Goal: Contribute content: Add original content to the website for others to see

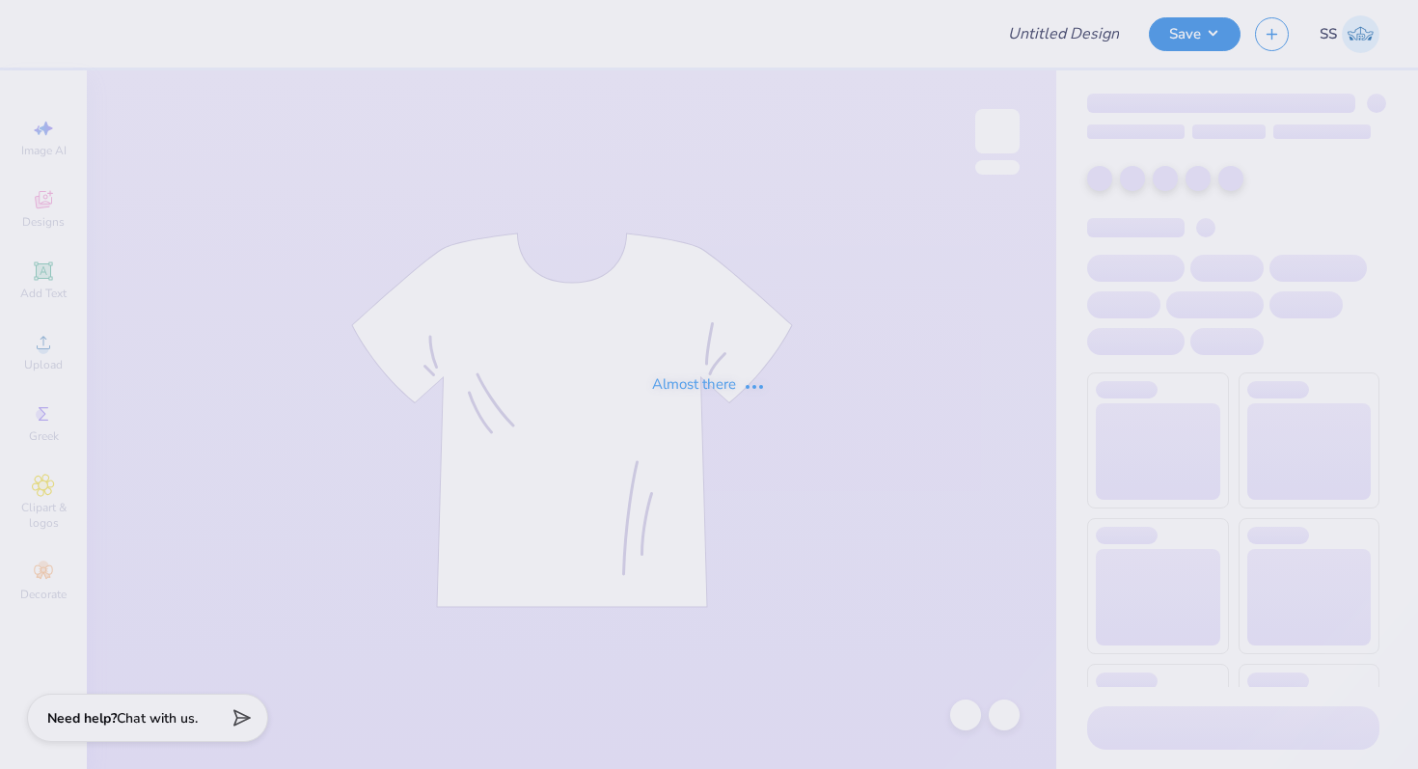
type input "GOING TO THE CHAPEL"
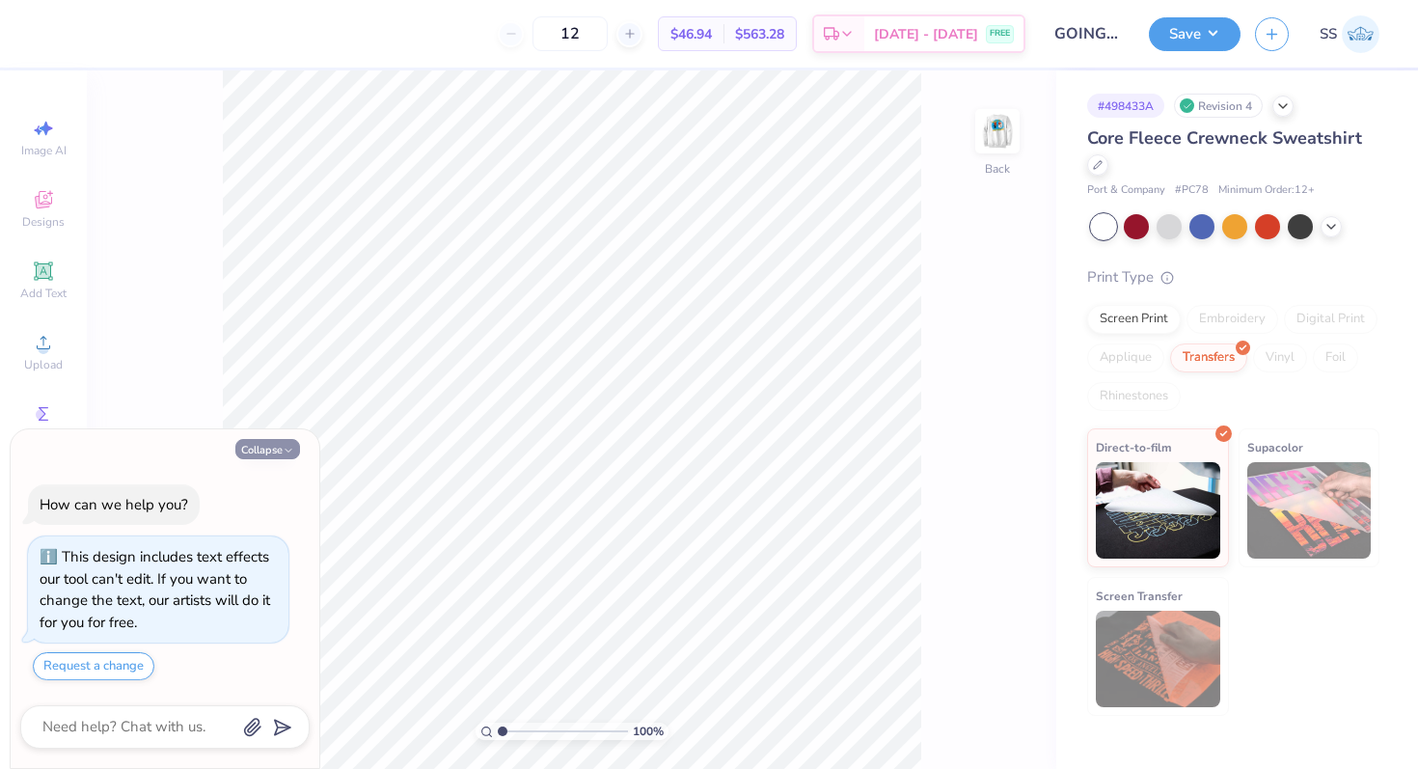
click at [283, 451] on icon "button" at bounding box center [289, 451] width 12 height 12
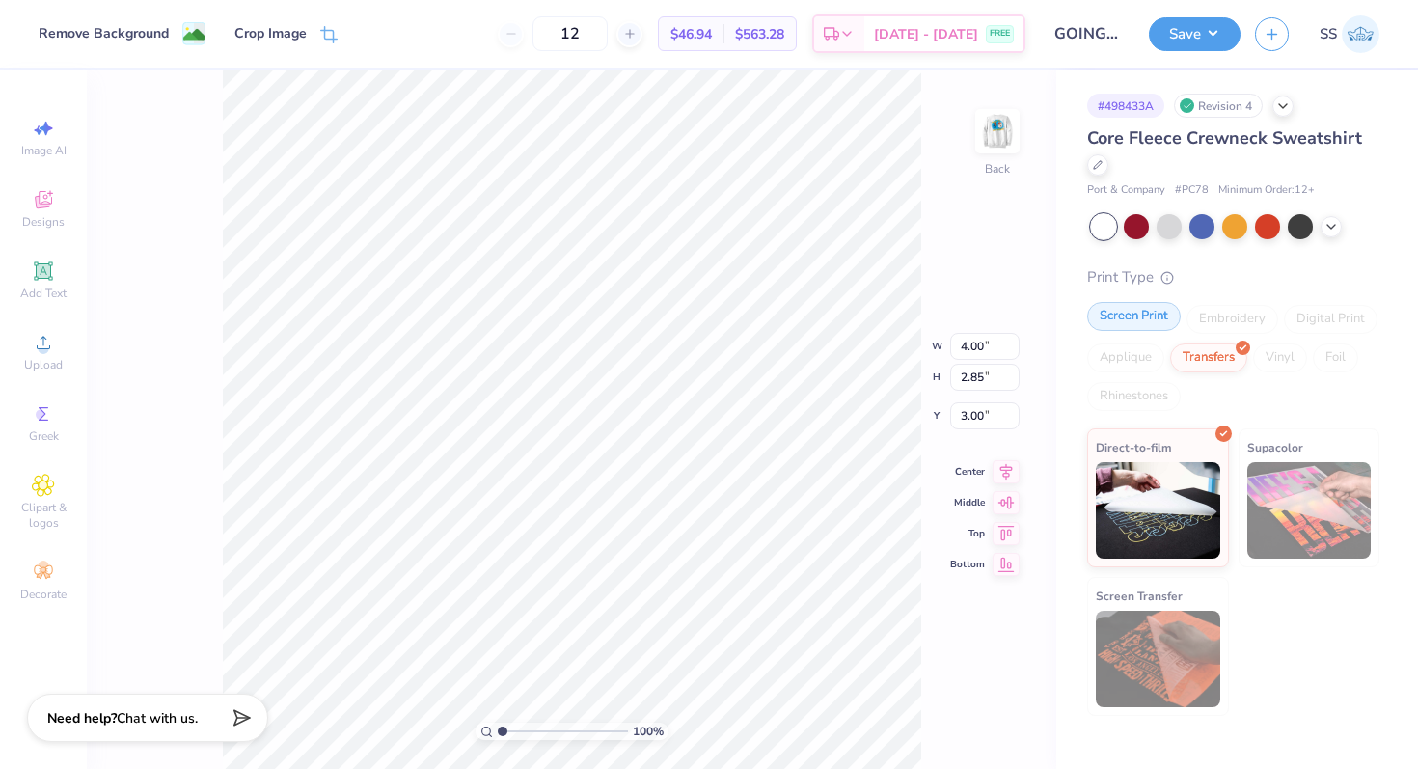
click at [1126, 313] on div "Screen Print" at bounding box center [1134, 316] width 94 height 29
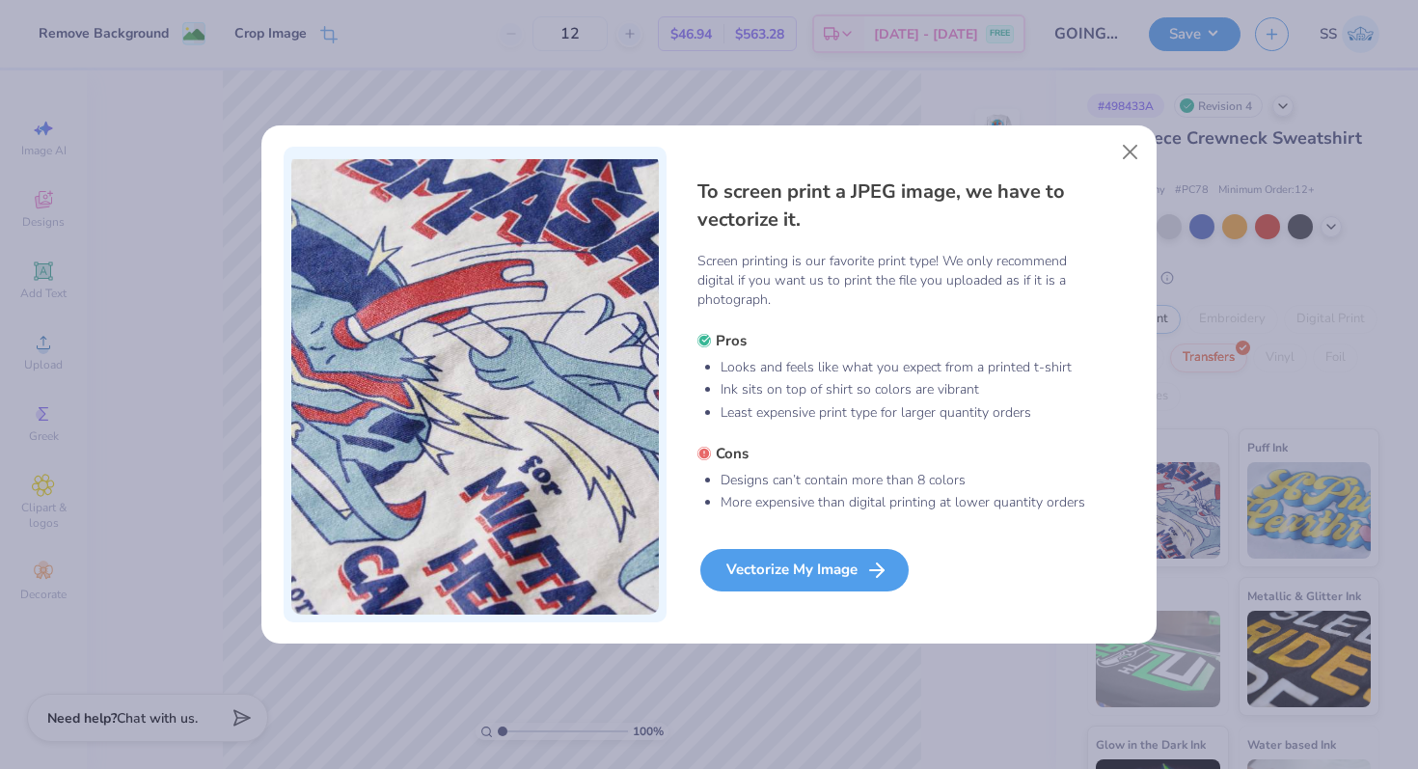
click at [778, 579] on div "Vectorize My Image" at bounding box center [804, 570] width 208 height 42
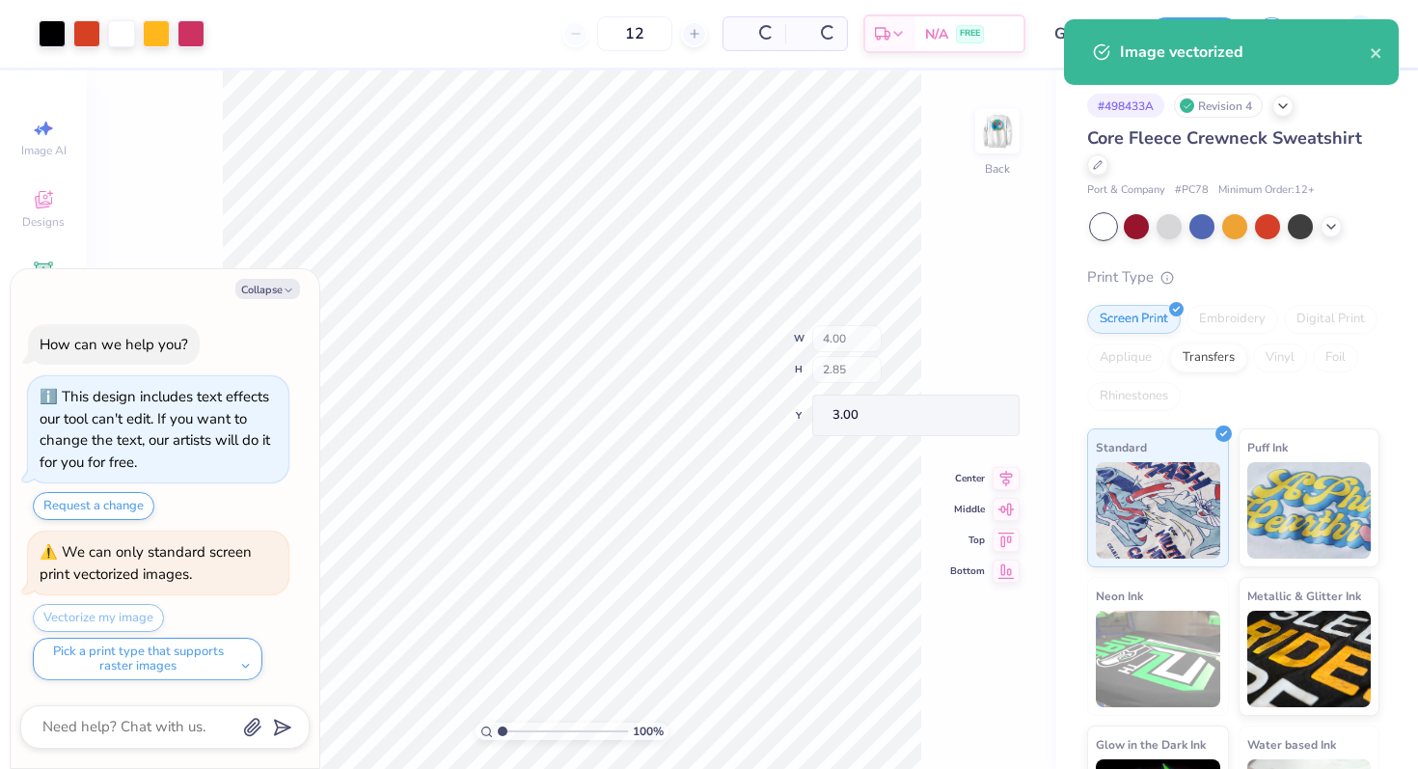
scroll to position [112, 0]
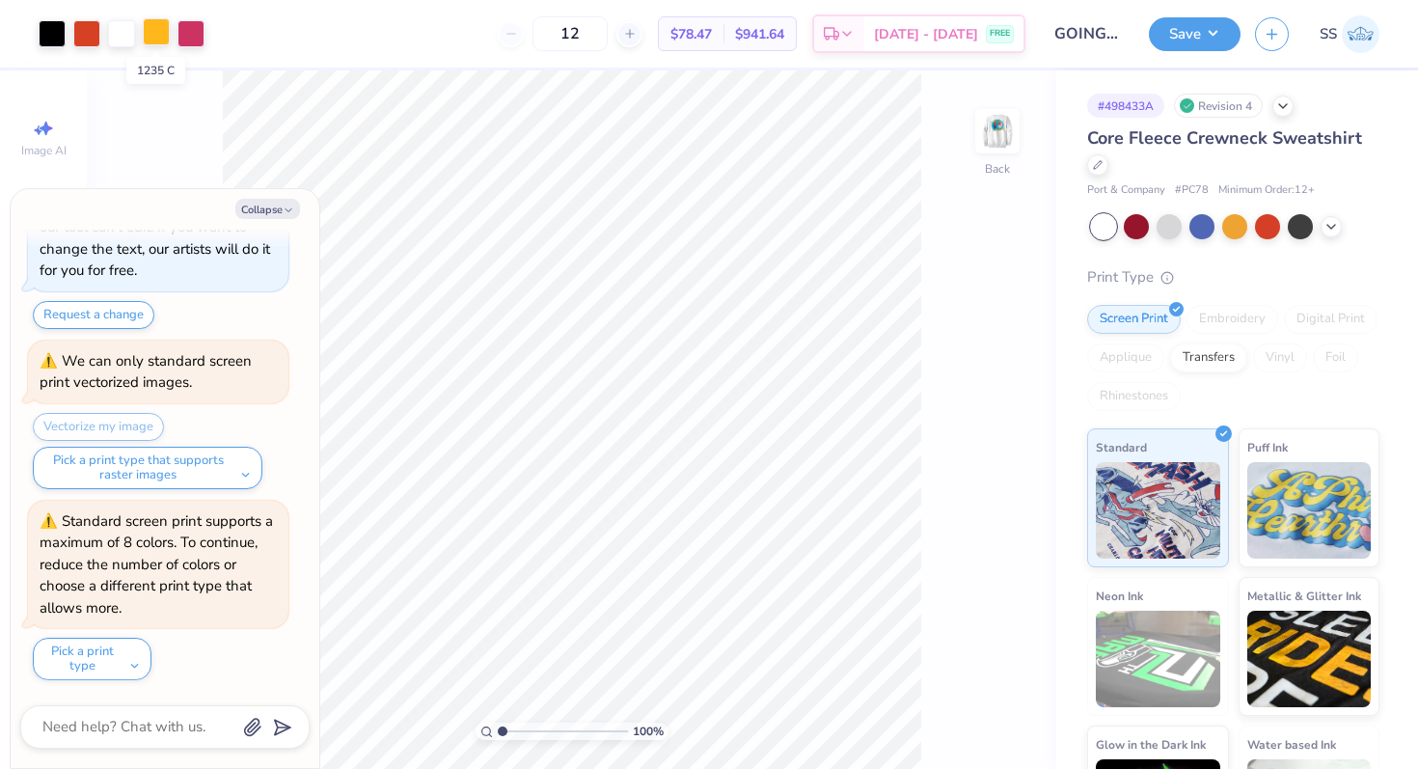
click at [169, 36] on div at bounding box center [156, 31] width 27 height 27
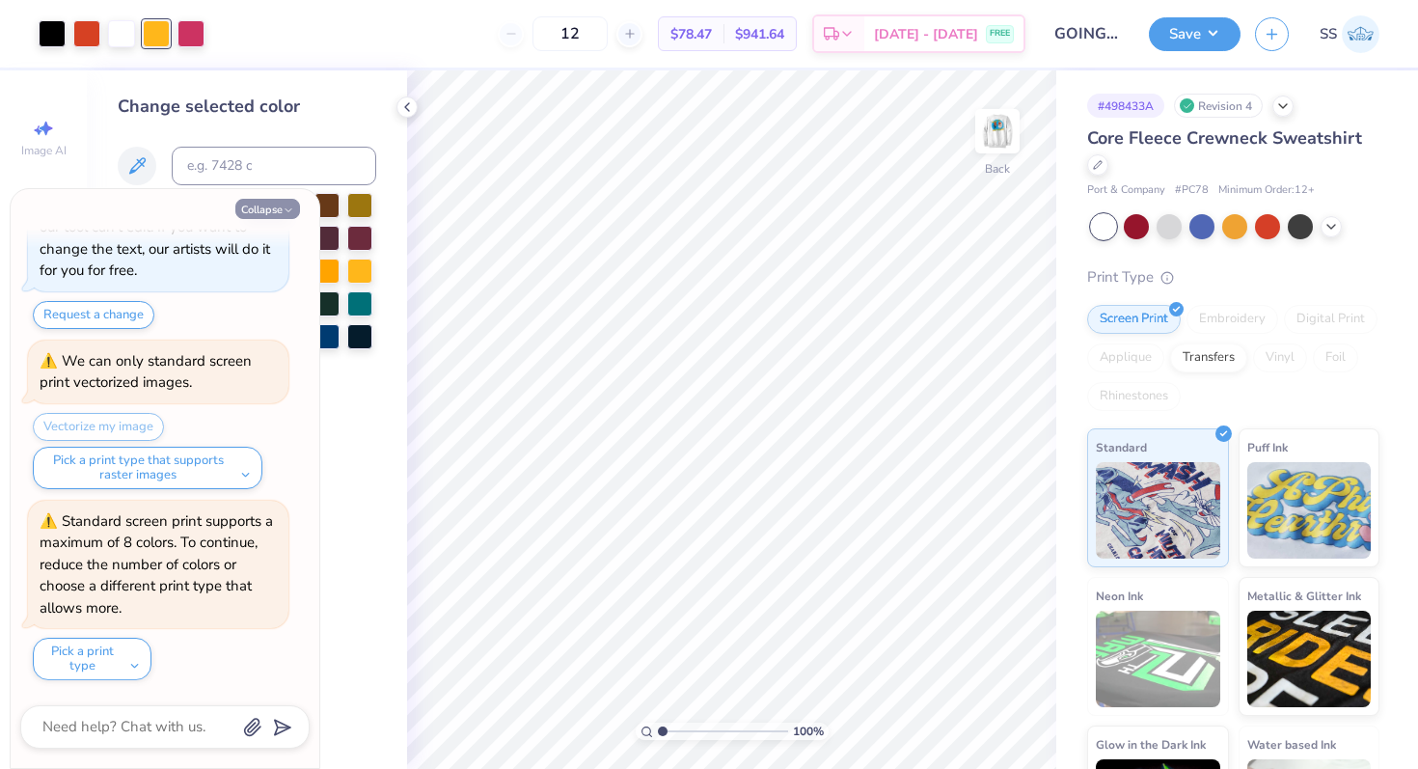
click at [266, 203] on button "Collapse" at bounding box center [267, 209] width 65 height 20
type textarea "x"
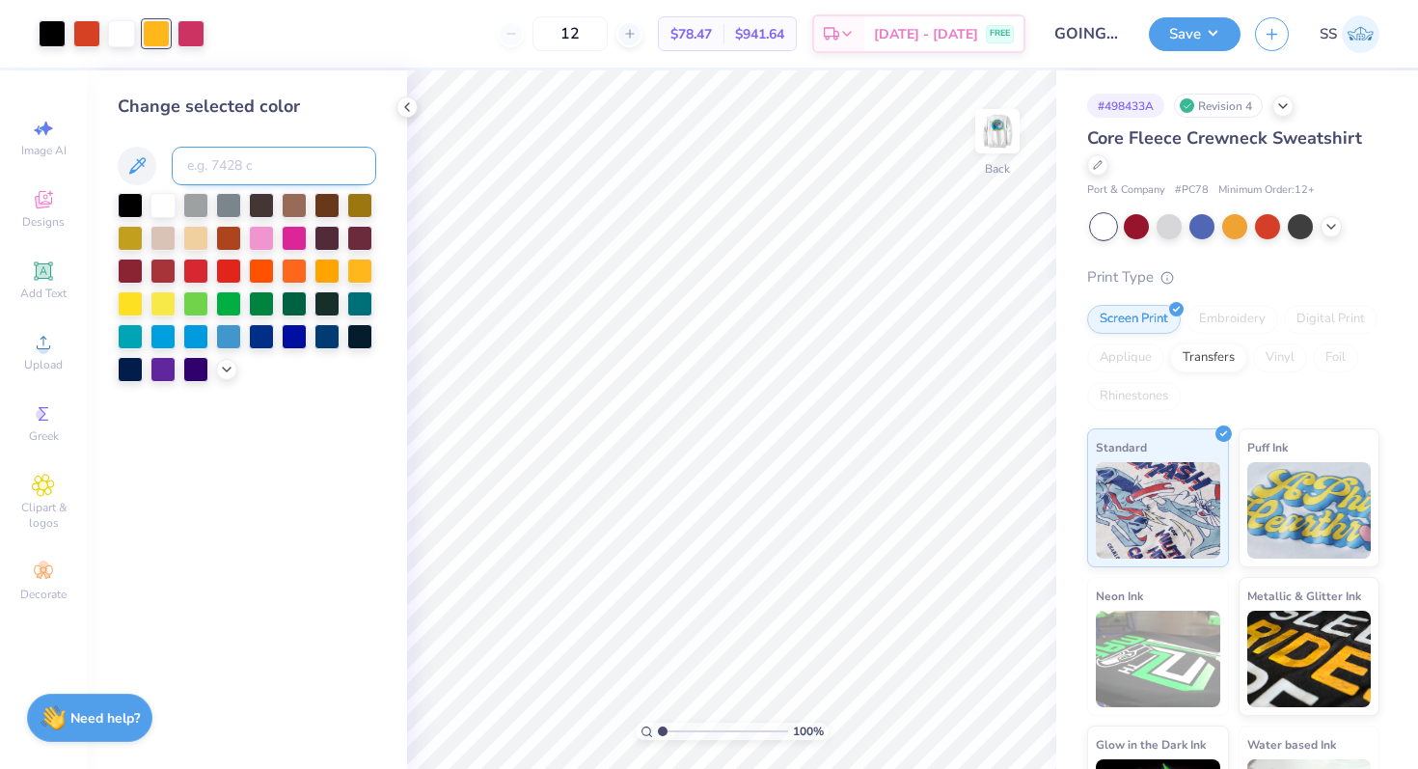
click at [230, 158] on input at bounding box center [274, 166] width 204 height 39
type input "176"
click at [410, 116] on div at bounding box center [406, 106] width 21 height 21
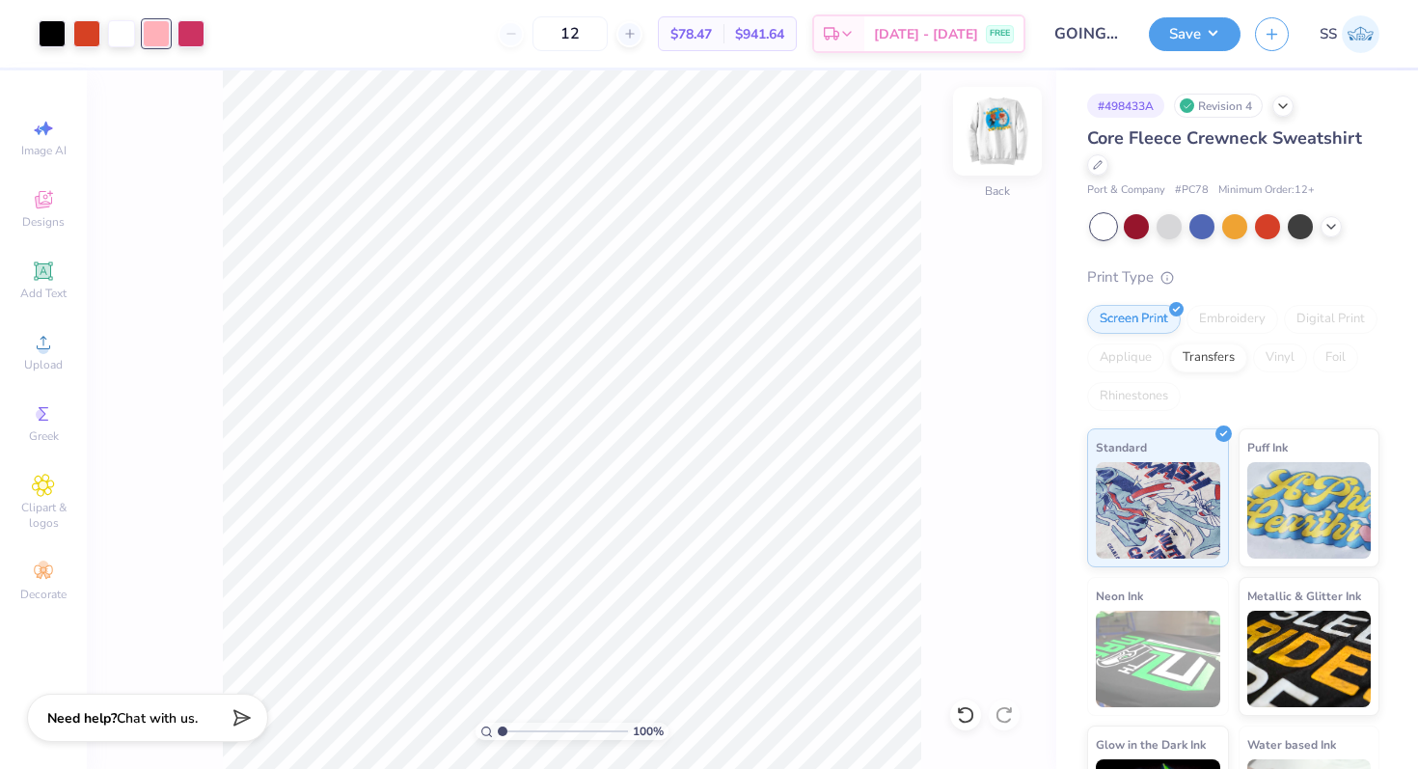
click at [978, 143] on img at bounding box center [997, 131] width 77 height 77
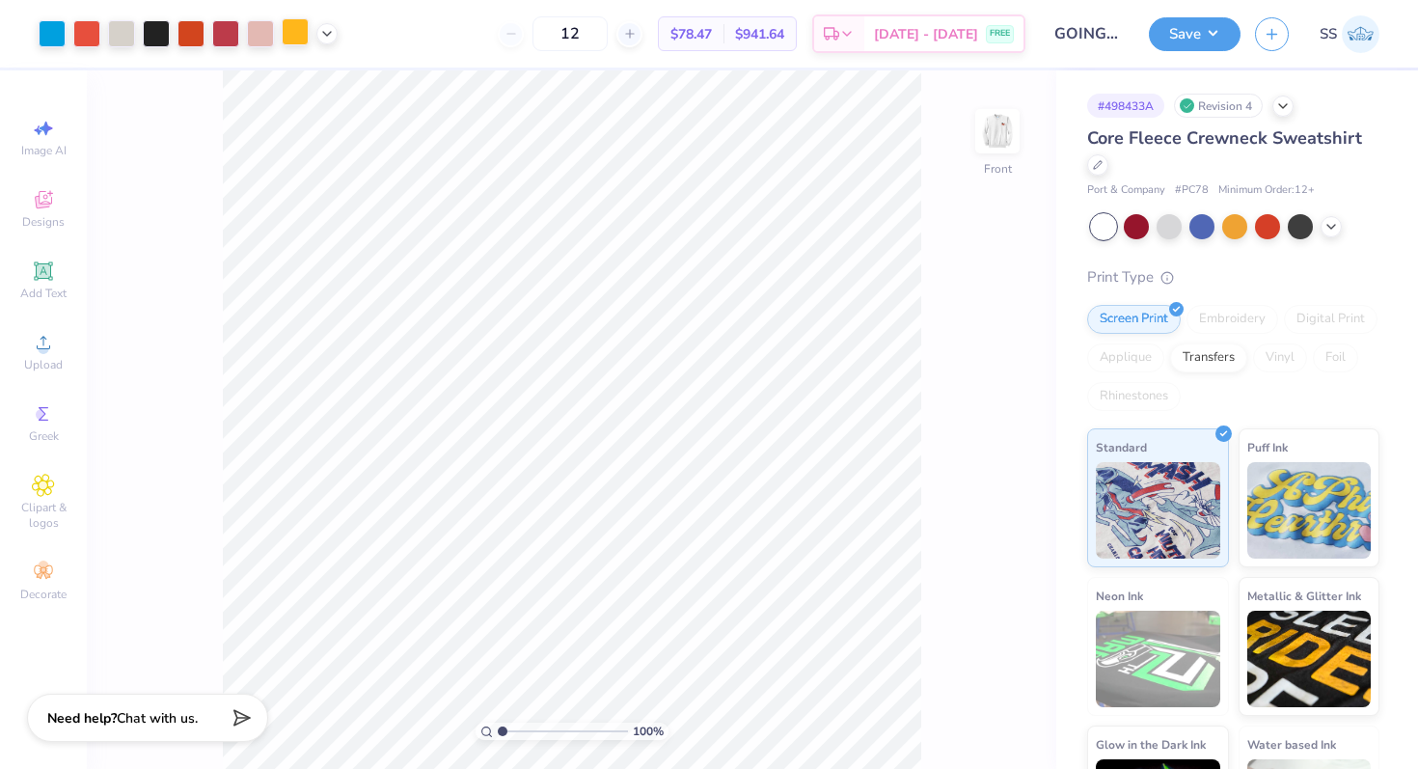
click at [287, 31] on div at bounding box center [295, 31] width 27 height 27
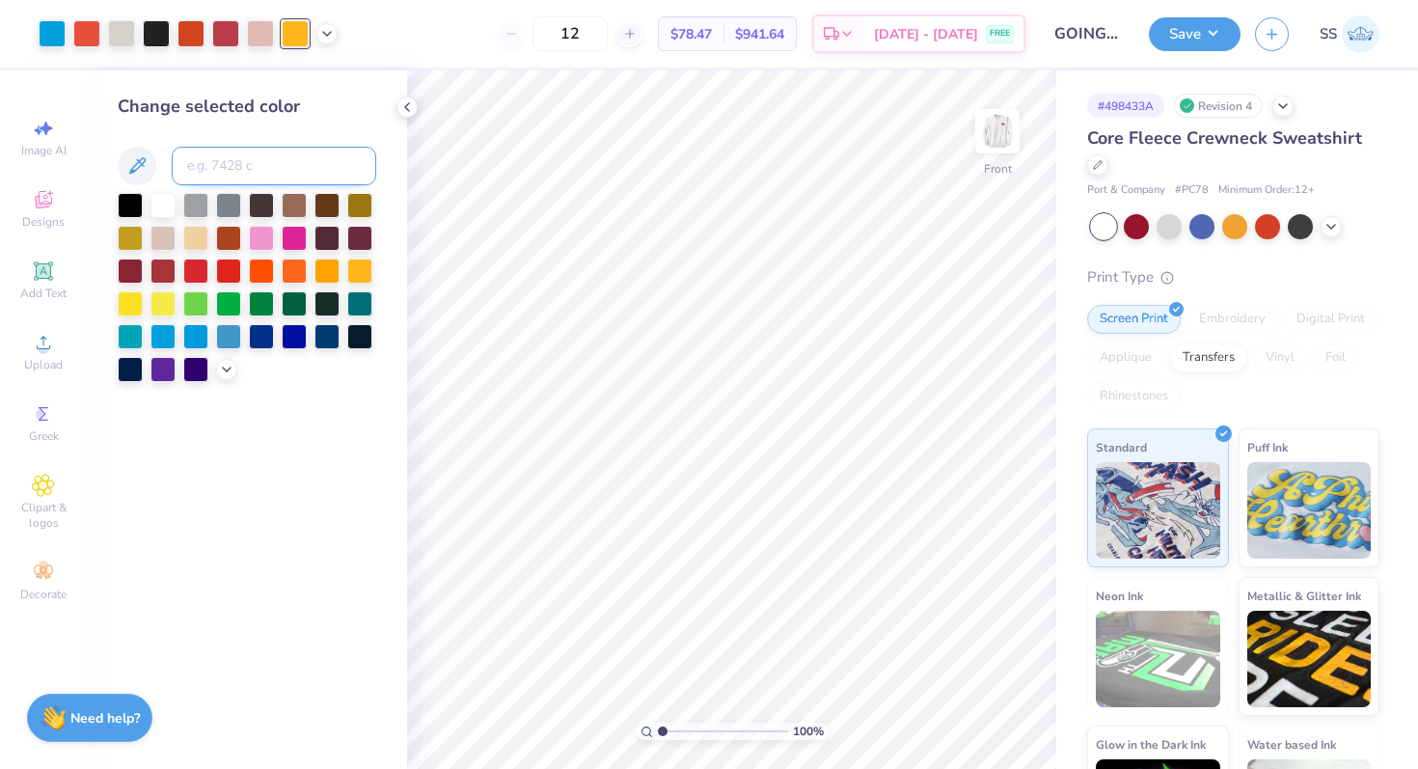
click at [279, 162] on input at bounding box center [274, 166] width 204 height 39
type input "176"
click at [40, 29] on div at bounding box center [52, 31] width 27 height 27
click at [231, 161] on input at bounding box center [274, 166] width 204 height 39
type input "7457"
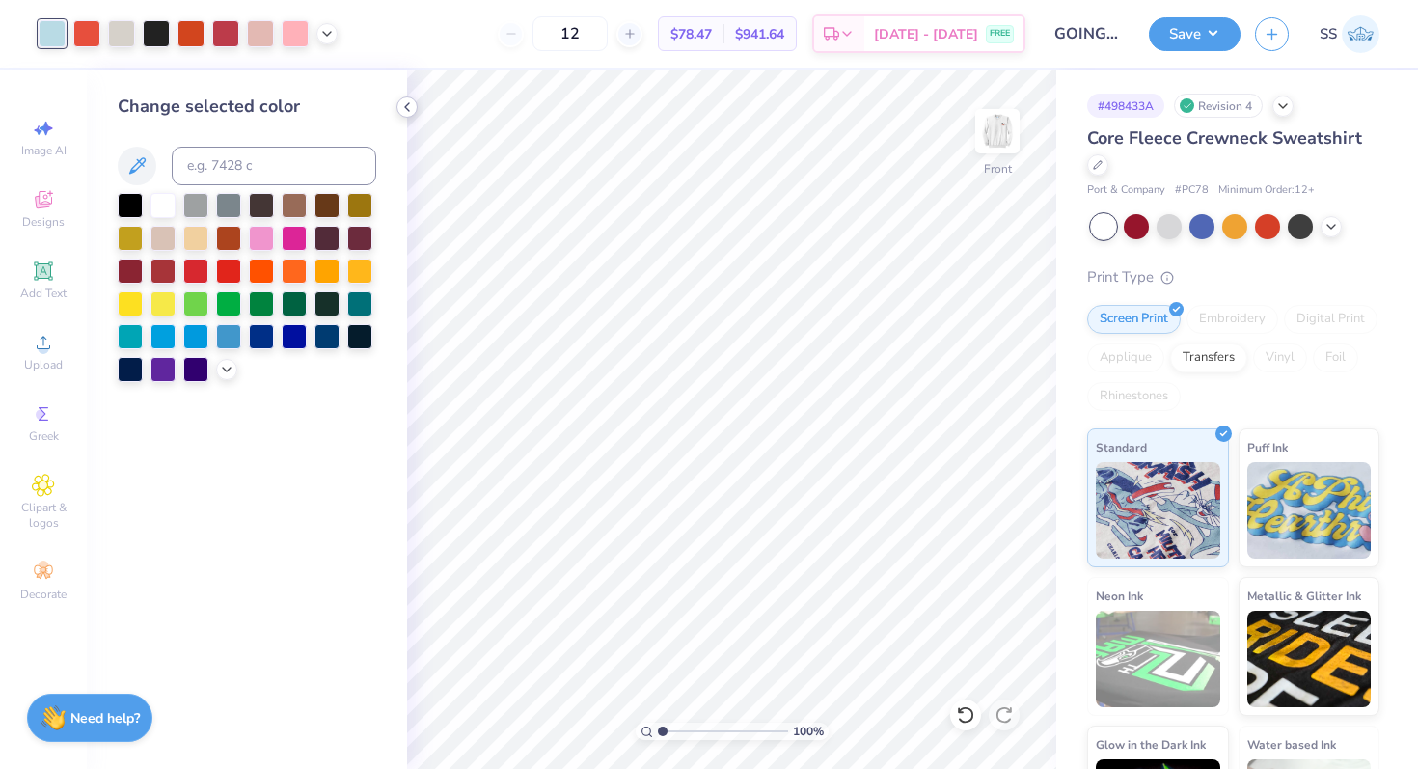
click at [402, 103] on icon at bounding box center [406, 106] width 15 height 15
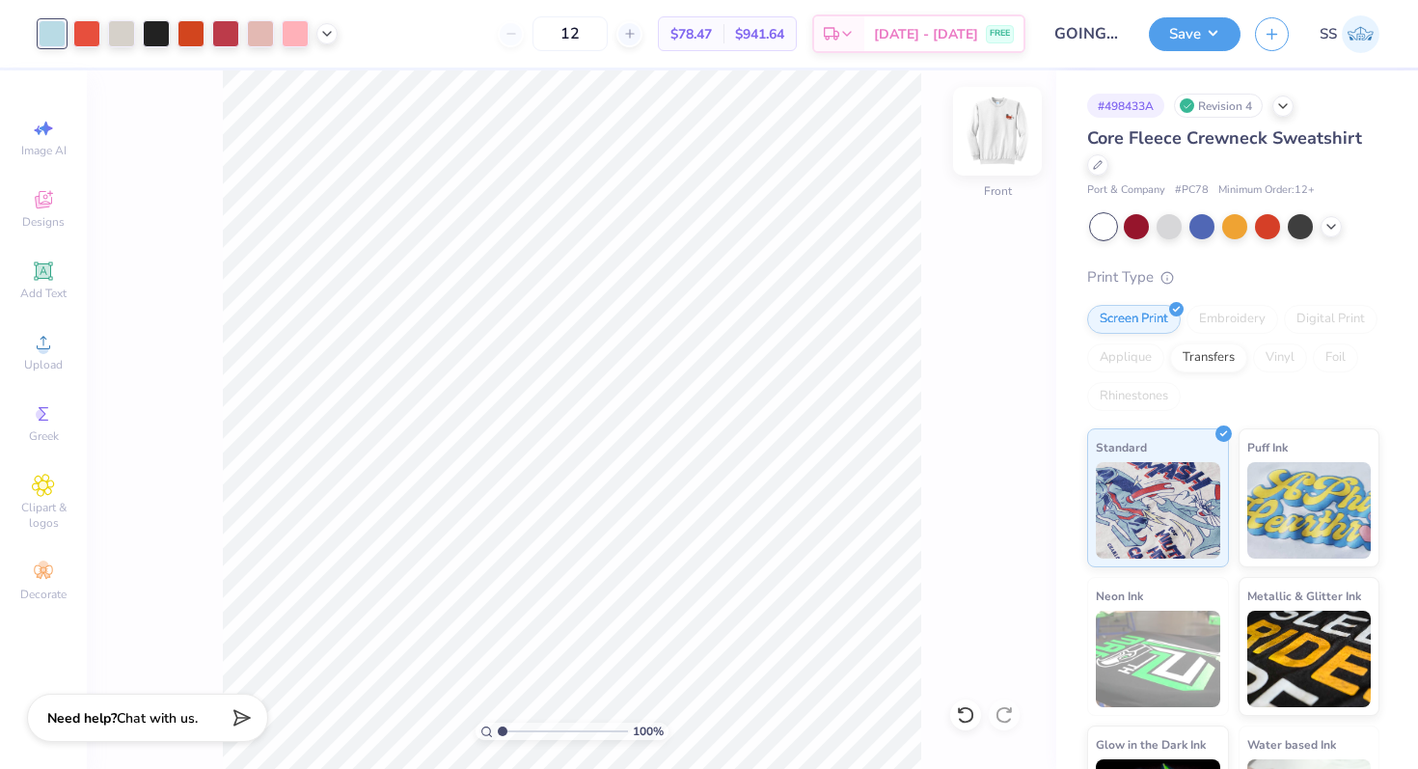
click at [1002, 143] on img at bounding box center [997, 131] width 77 height 77
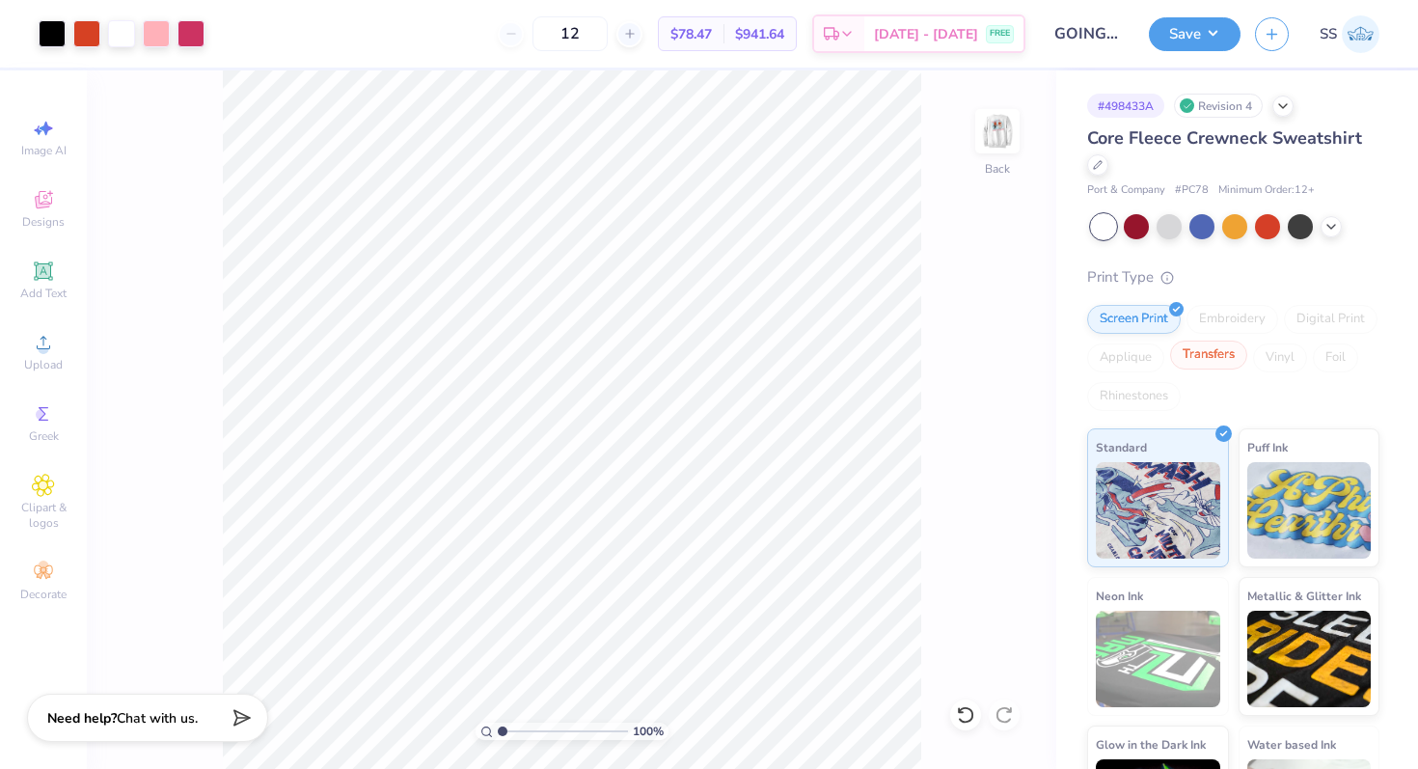
click at [1232, 346] on div "Transfers" at bounding box center [1208, 354] width 77 height 29
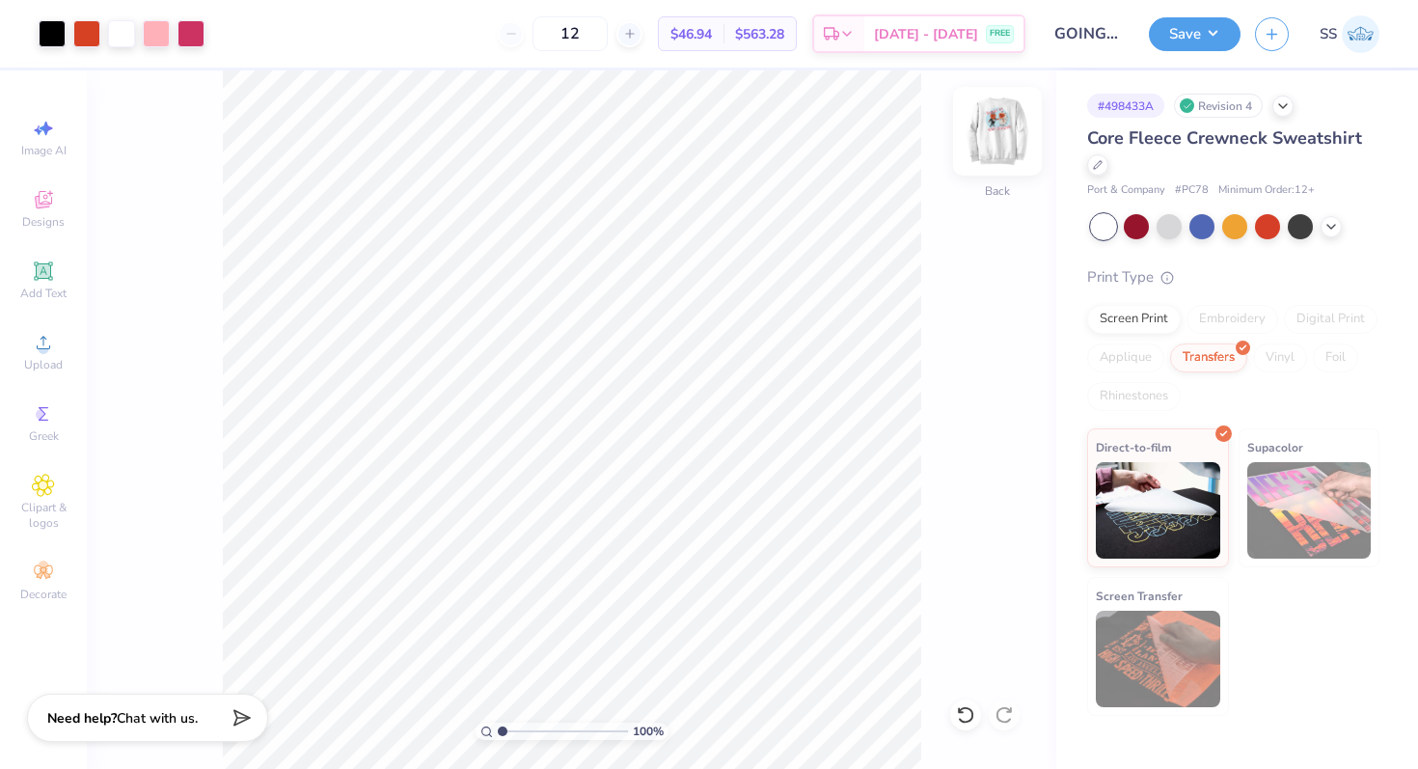
click at [989, 127] on img at bounding box center [997, 131] width 77 height 77
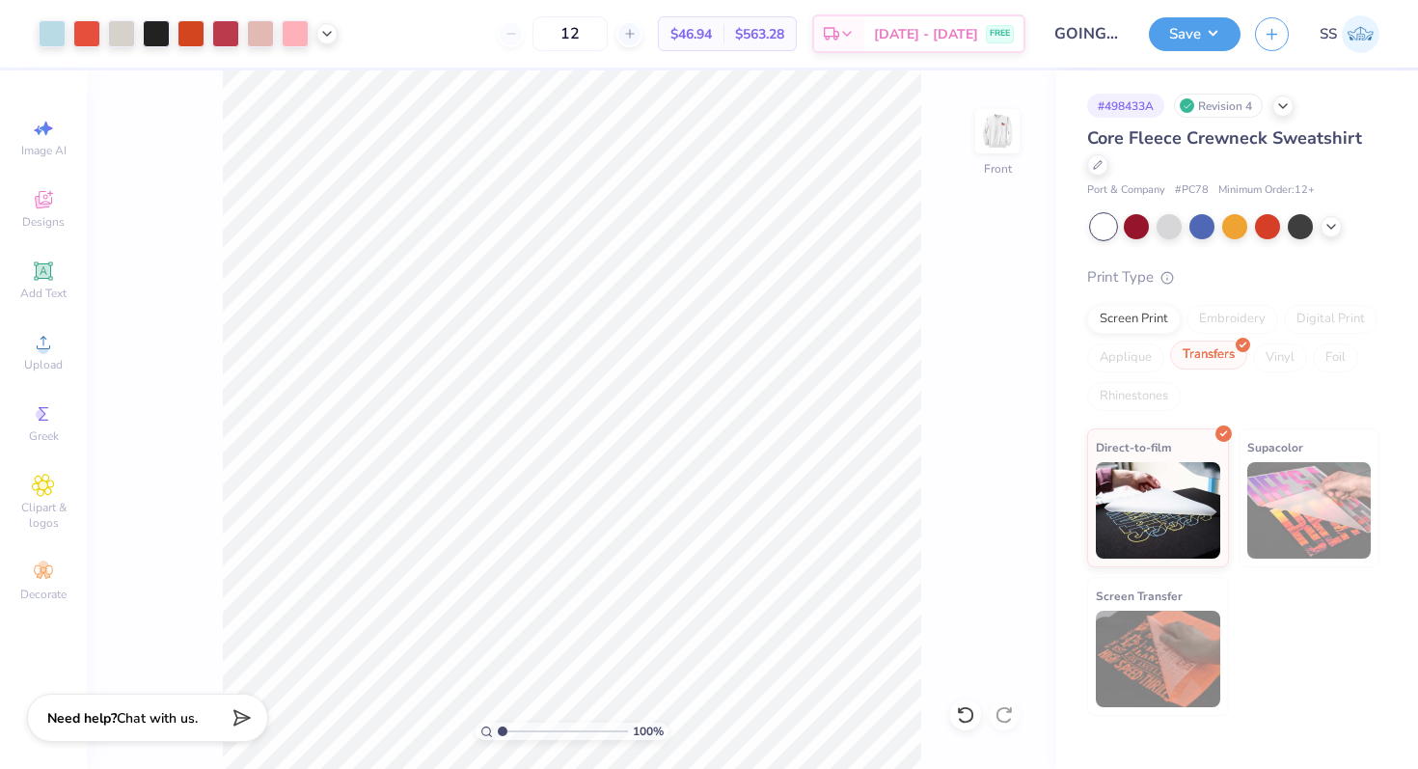
click at [1207, 346] on div "Transfers" at bounding box center [1208, 354] width 77 height 29
click at [997, 133] on img at bounding box center [997, 131] width 77 height 77
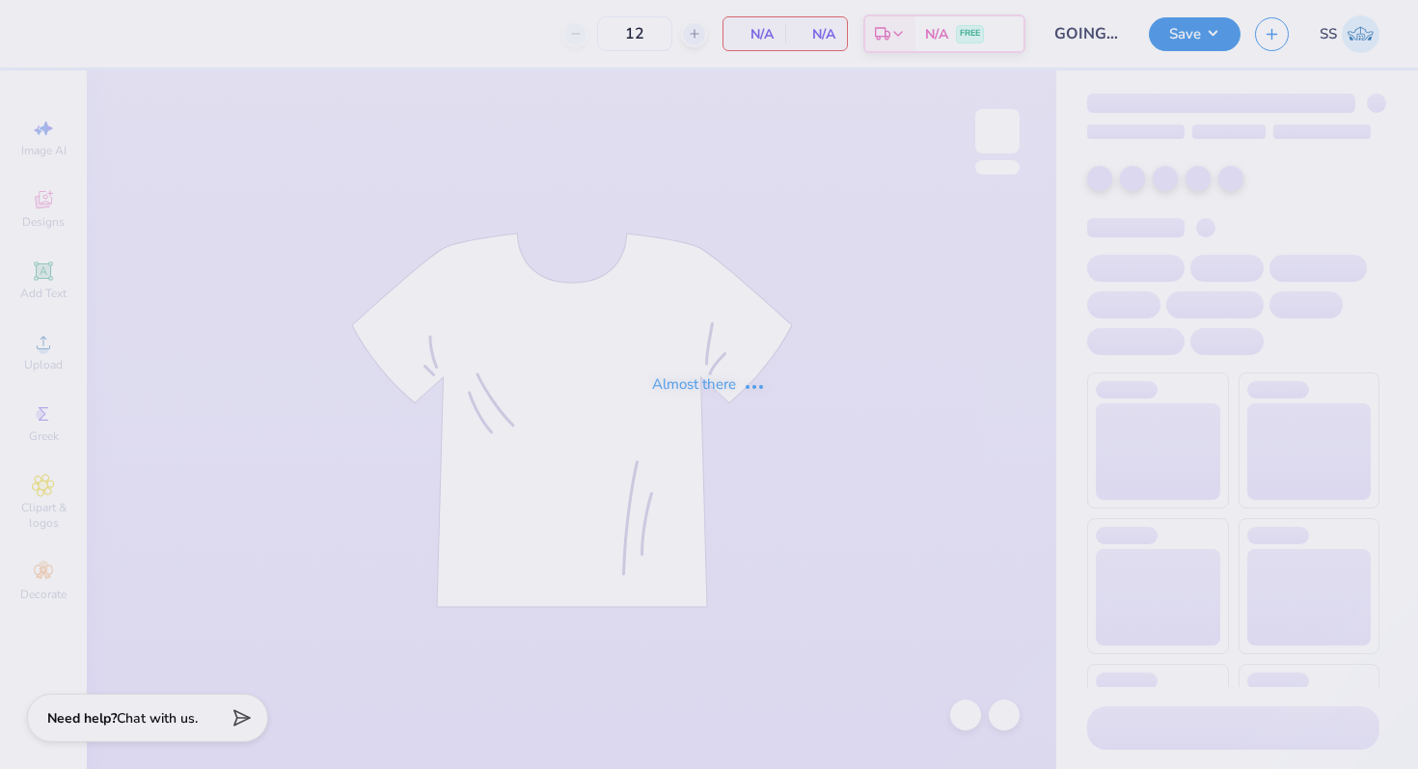
type input "GOING TO THE CHAPEL"
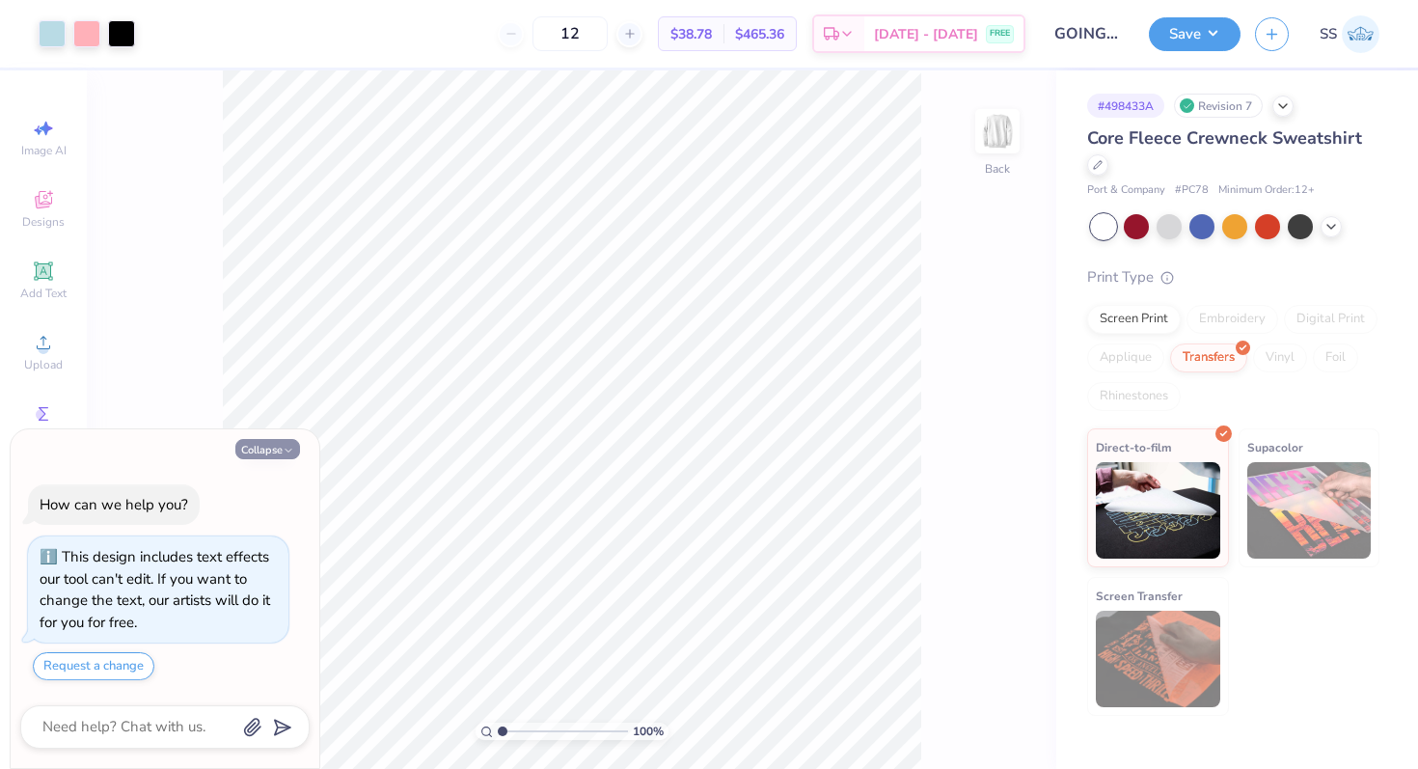
click at [282, 445] on button "Collapse" at bounding box center [267, 449] width 65 height 20
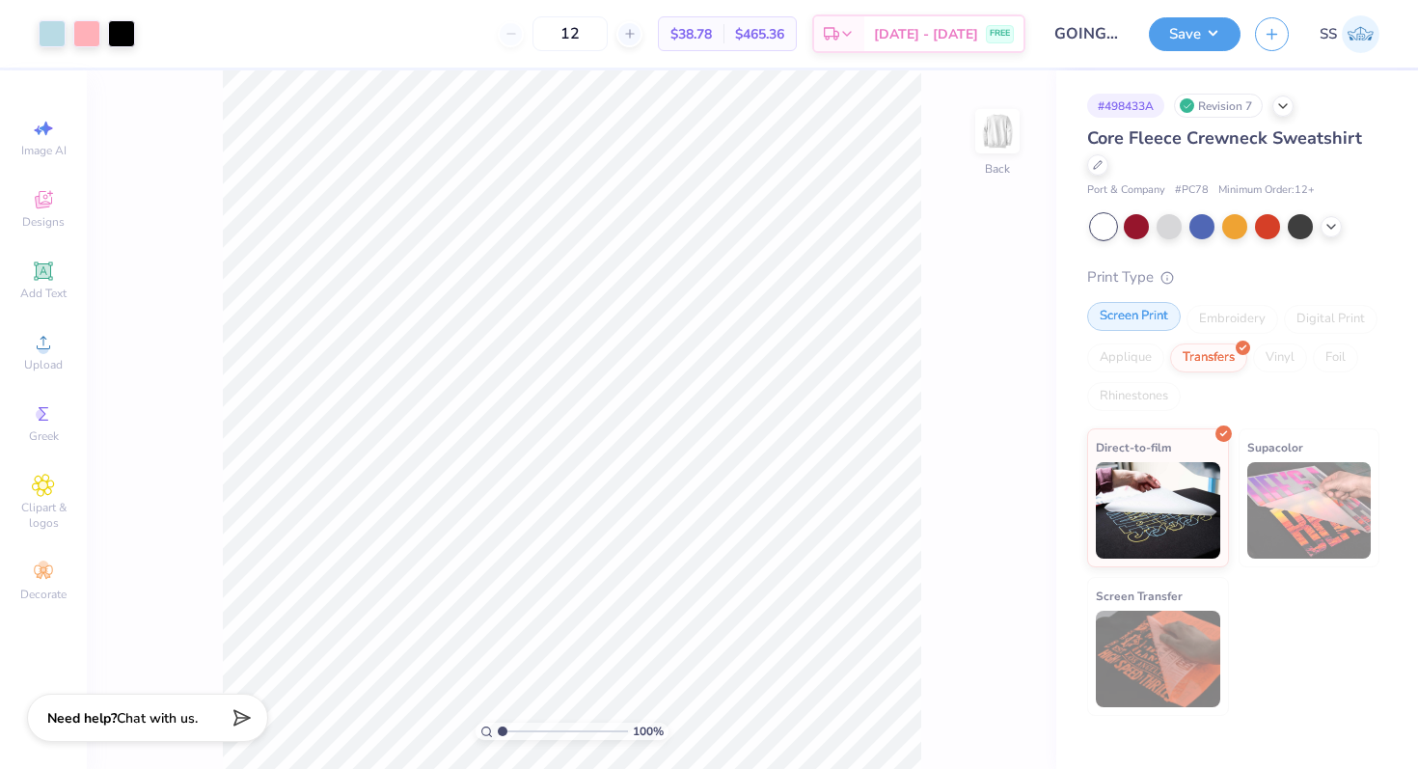
click at [1114, 329] on div "Screen Print" at bounding box center [1134, 316] width 94 height 29
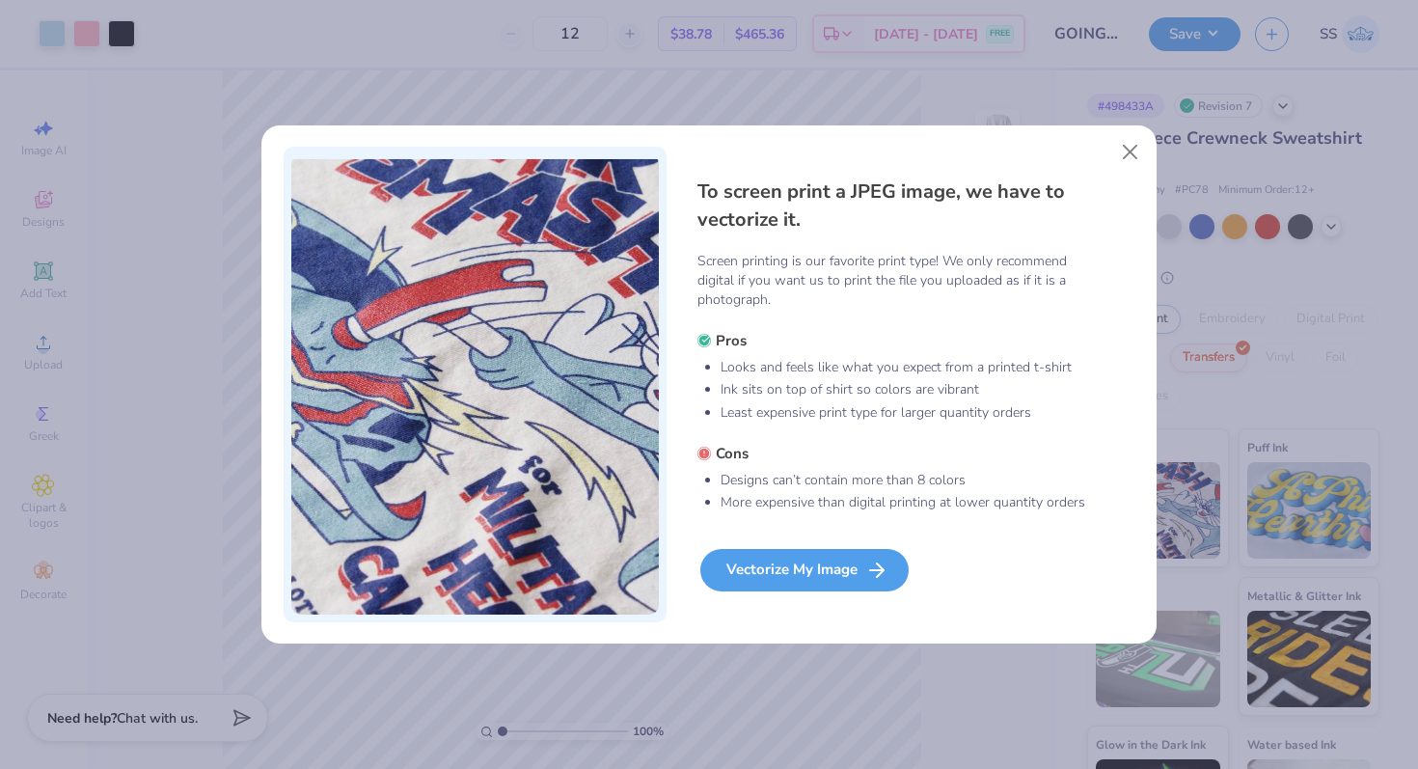
click at [828, 568] on div "Vectorize My Image" at bounding box center [804, 570] width 208 height 42
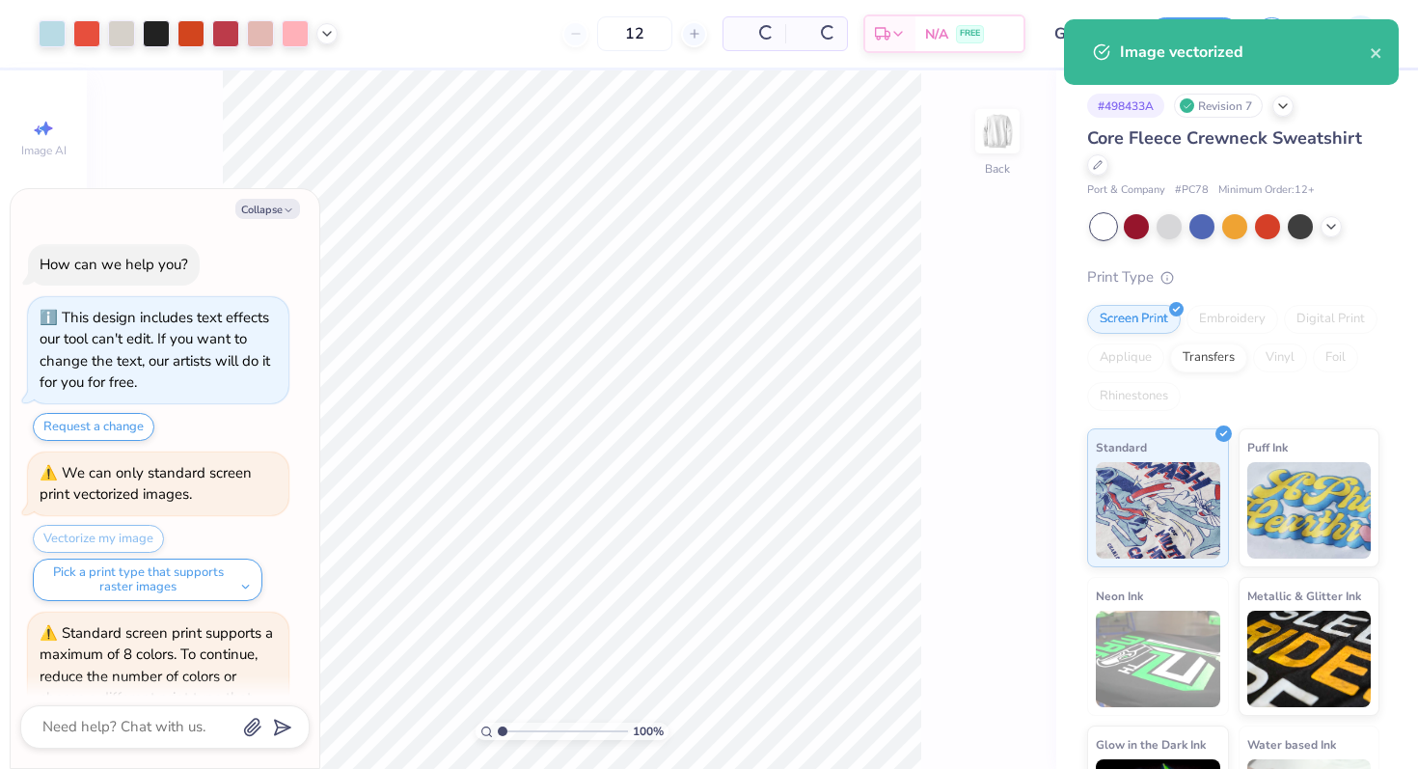
scroll to position [112, 0]
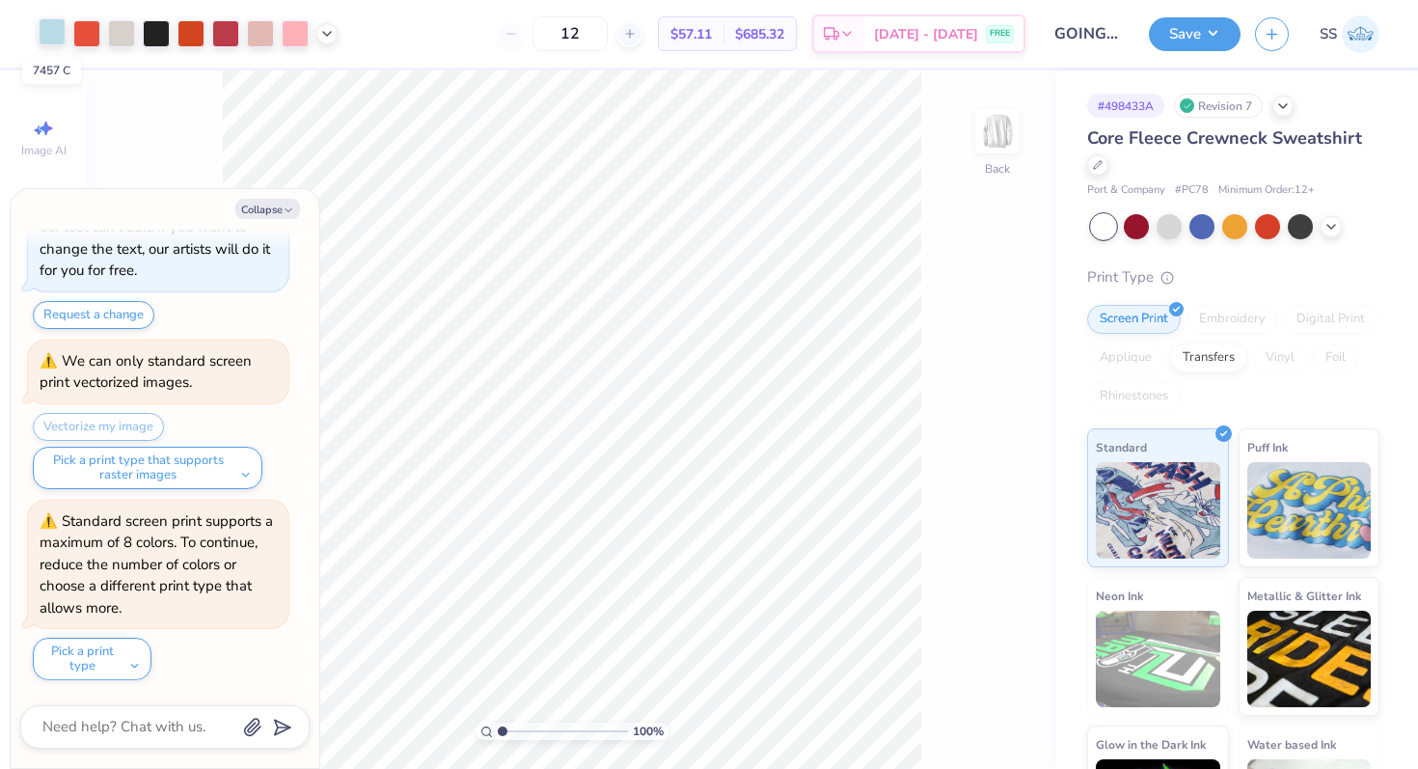
click at [50, 38] on div at bounding box center [52, 31] width 27 height 27
type textarea "x"
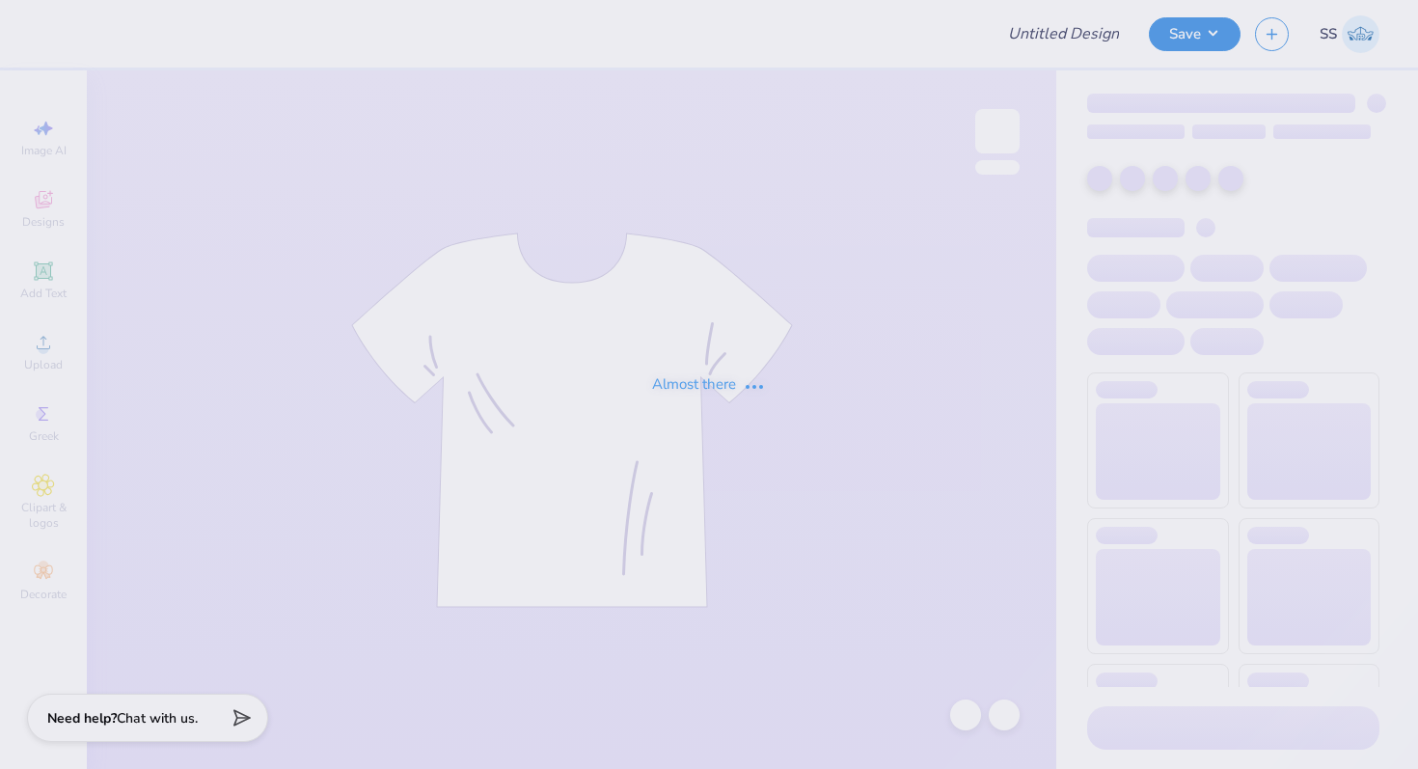
type input "GOING TO THE CHAPEL"
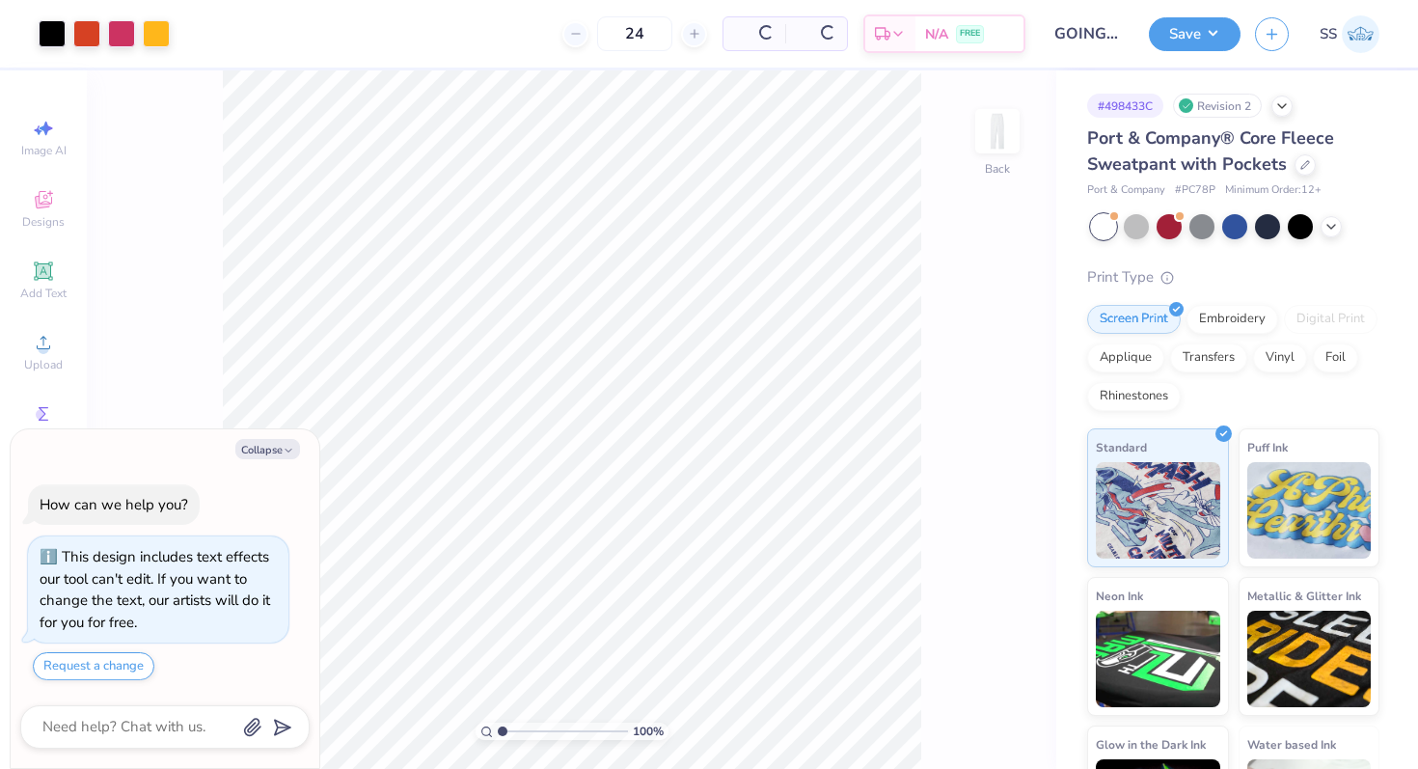
scroll to position [11, 0]
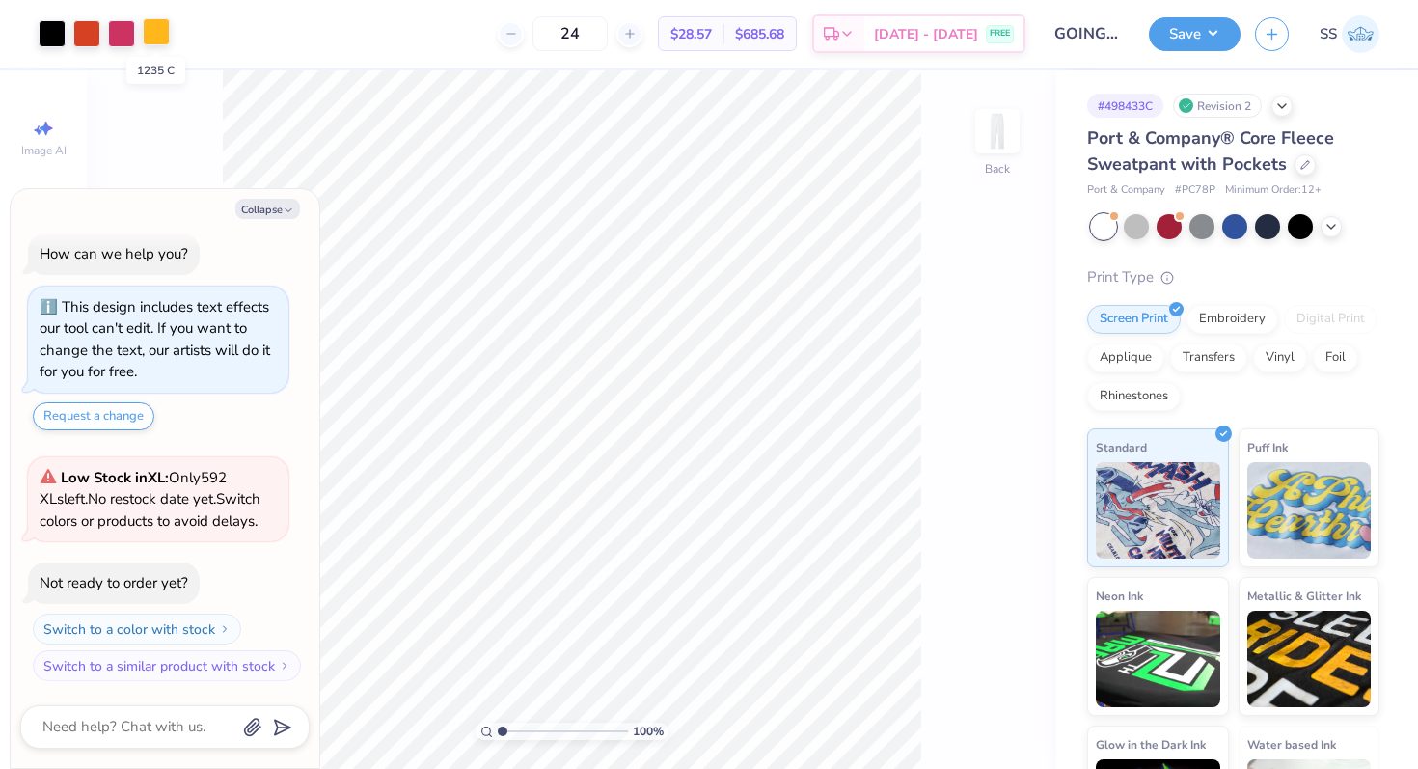
click at [157, 30] on div at bounding box center [156, 31] width 27 height 27
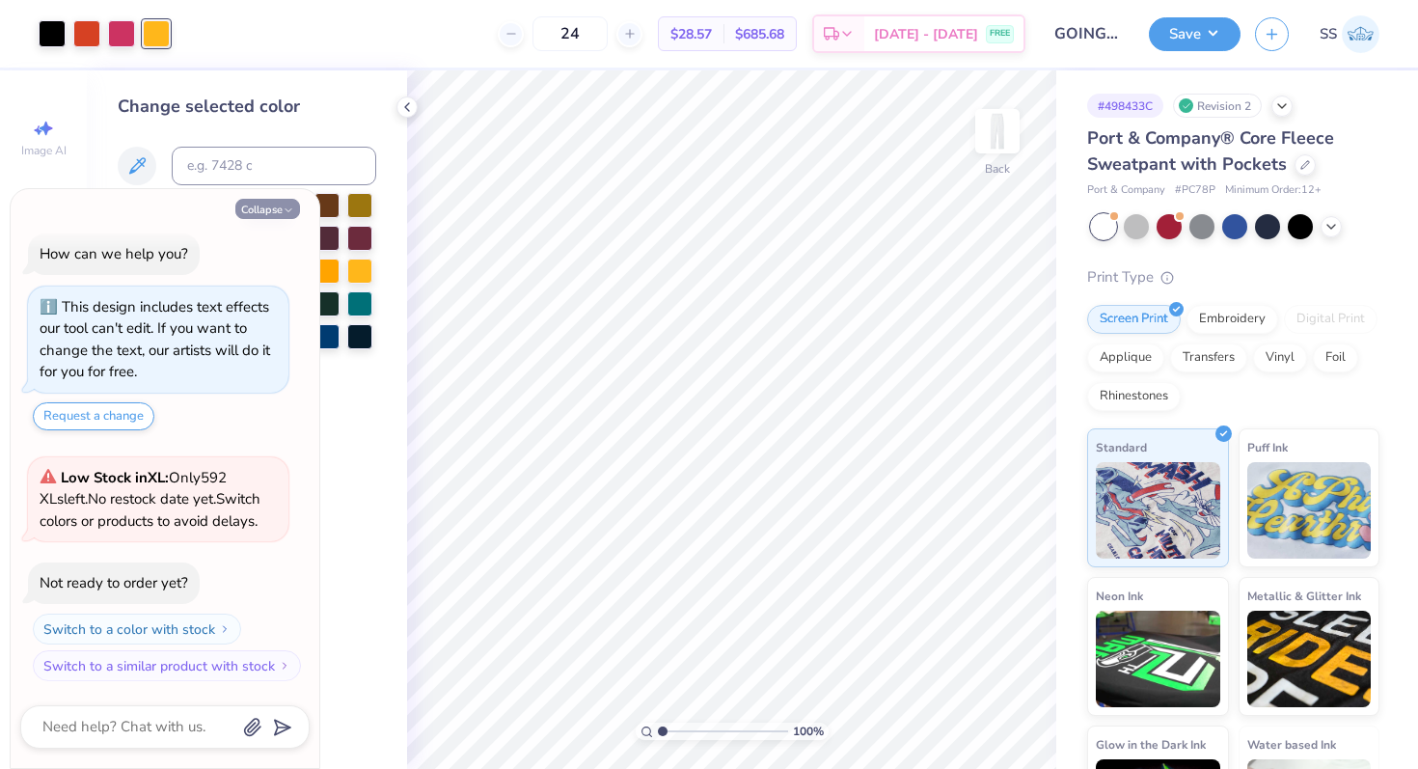
click at [290, 209] on polyline "button" at bounding box center [288, 210] width 6 height 3
type textarea "x"
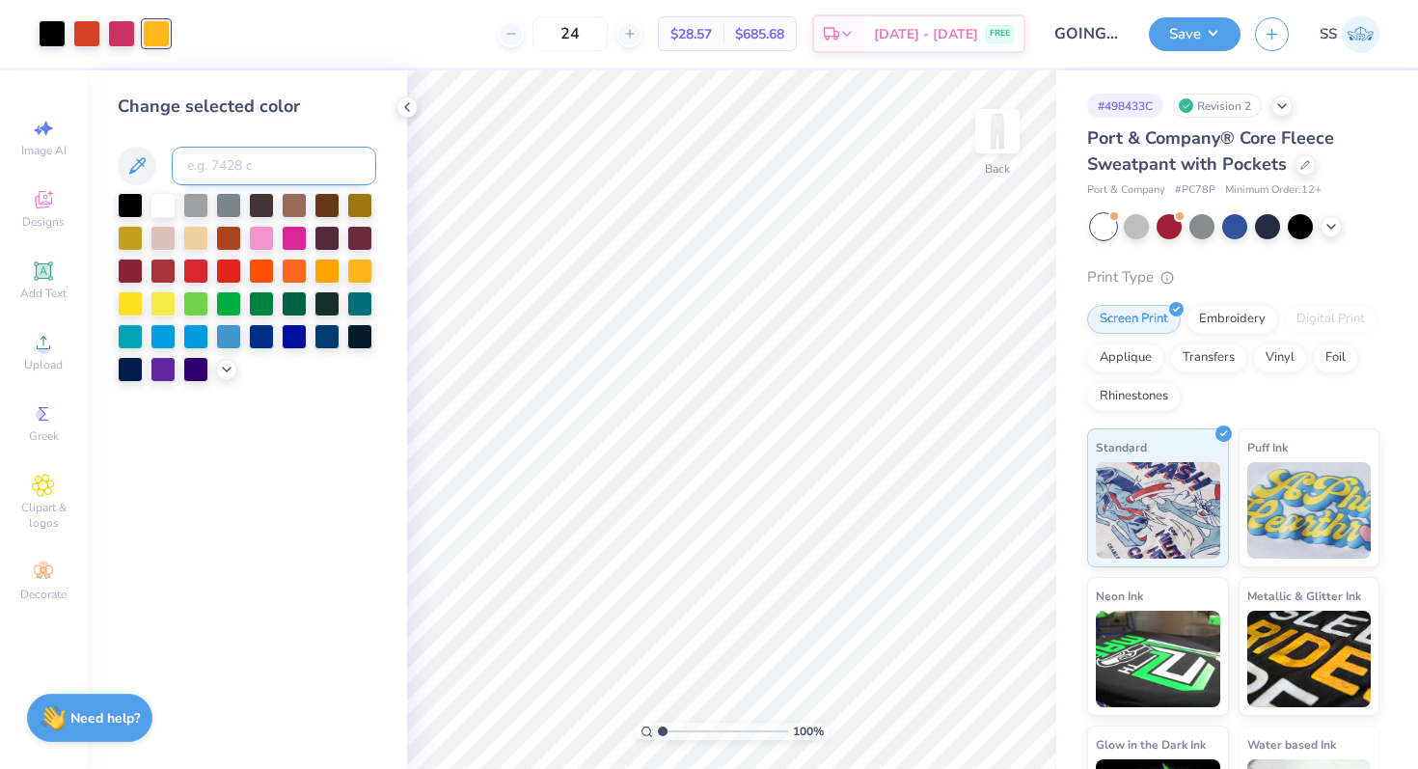
click at [251, 162] on input at bounding box center [274, 166] width 204 height 39
type input "176"
click at [401, 108] on icon at bounding box center [406, 106] width 15 height 15
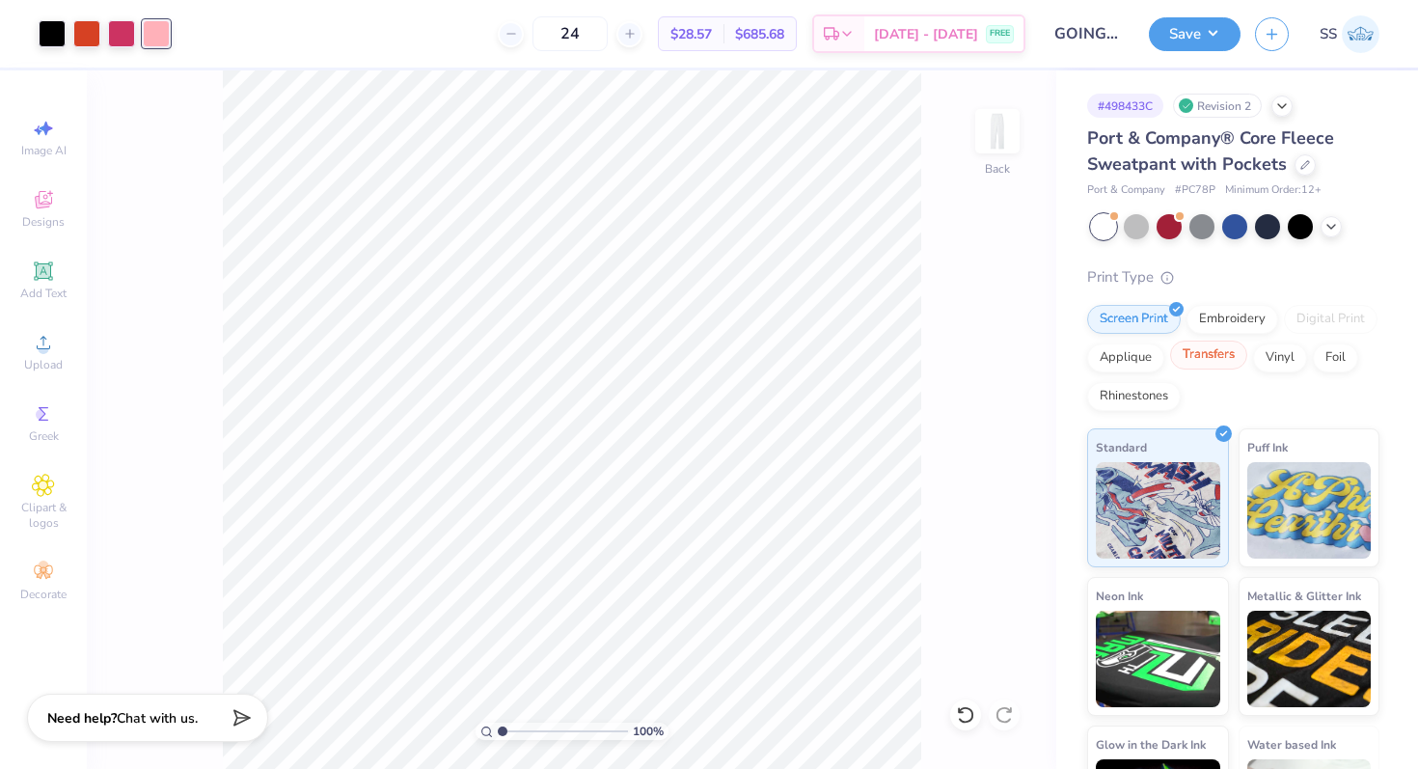
click at [1205, 351] on div "Transfers" at bounding box center [1208, 354] width 77 height 29
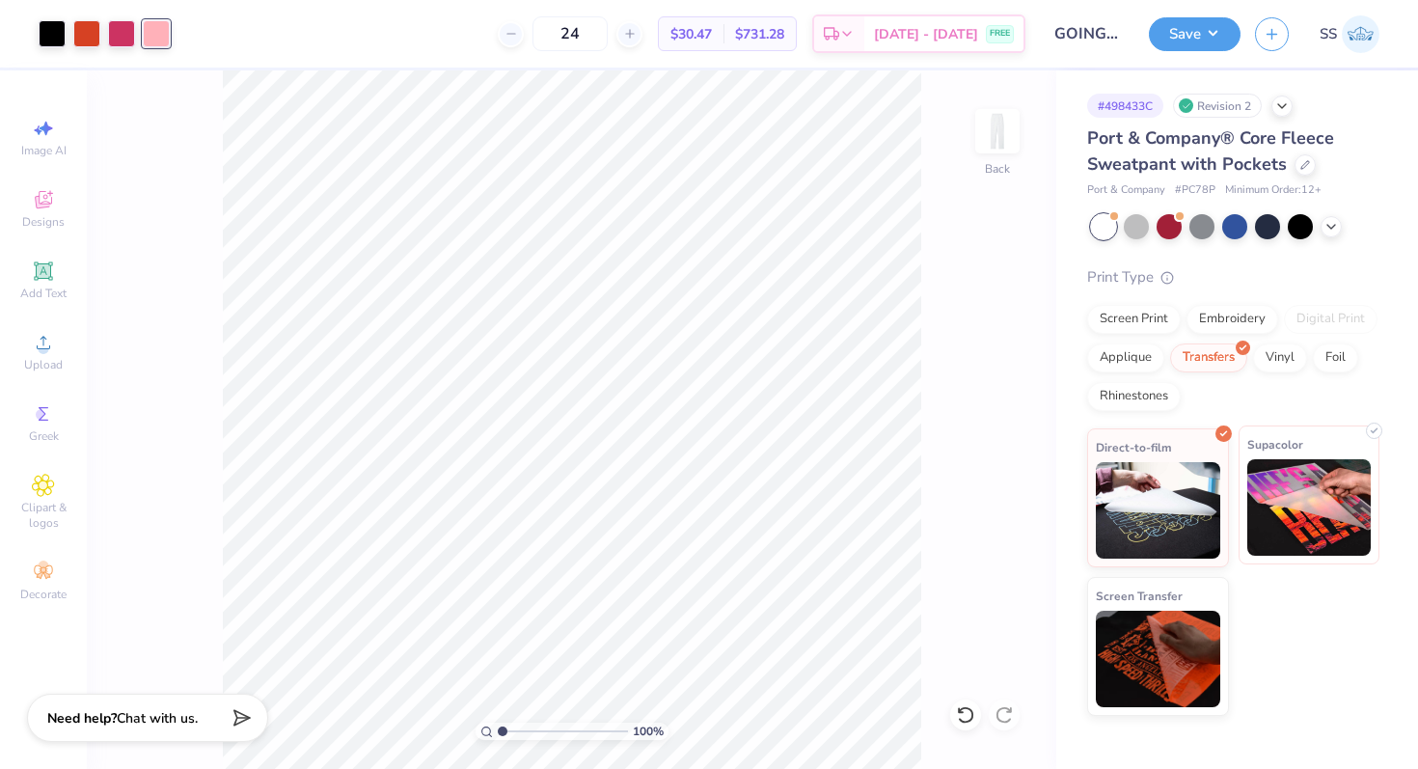
click at [1295, 507] on img at bounding box center [1309, 507] width 124 height 96
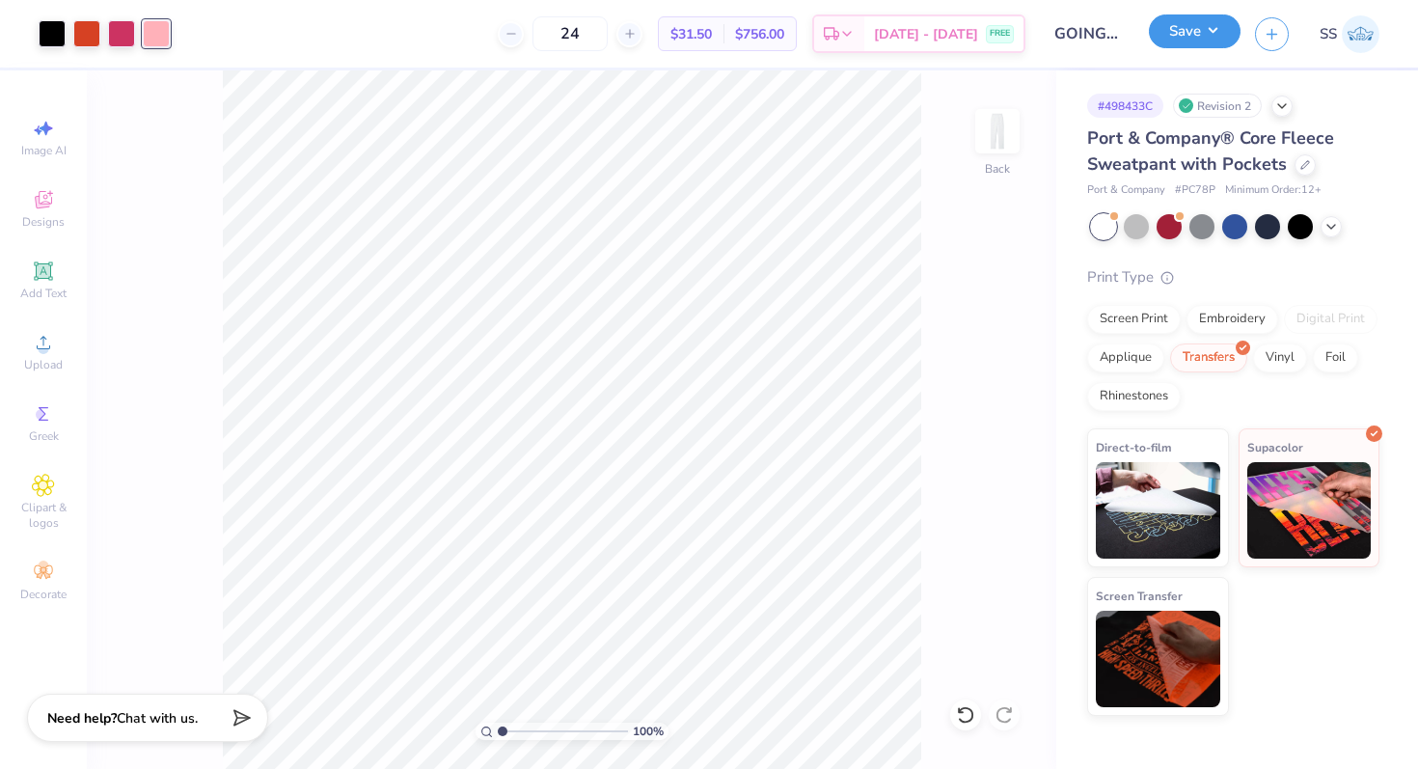
click at [1200, 27] on button "Save" at bounding box center [1195, 31] width 92 height 34
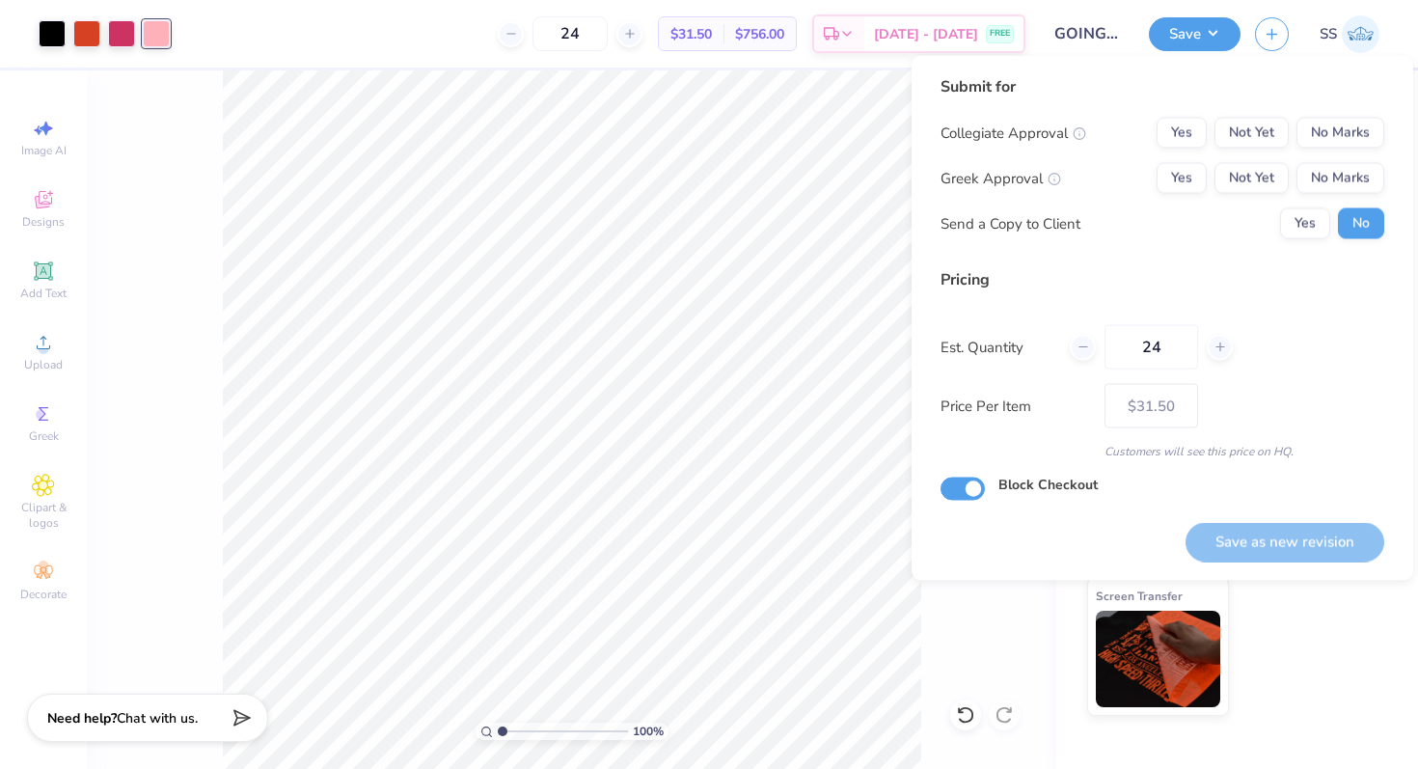
click at [1327, 159] on div "Collegiate Approval Yes Not Yet No Marks Greek Approval Yes Not Yet No Marks Se…" at bounding box center [1162, 179] width 444 height 122
click at [1327, 143] on button "No Marks" at bounding box center [1340, 133] width 88 height 31
click at [1327, 172] on button "No Marks" at bounding box center [1340, 178] width 88 height 31
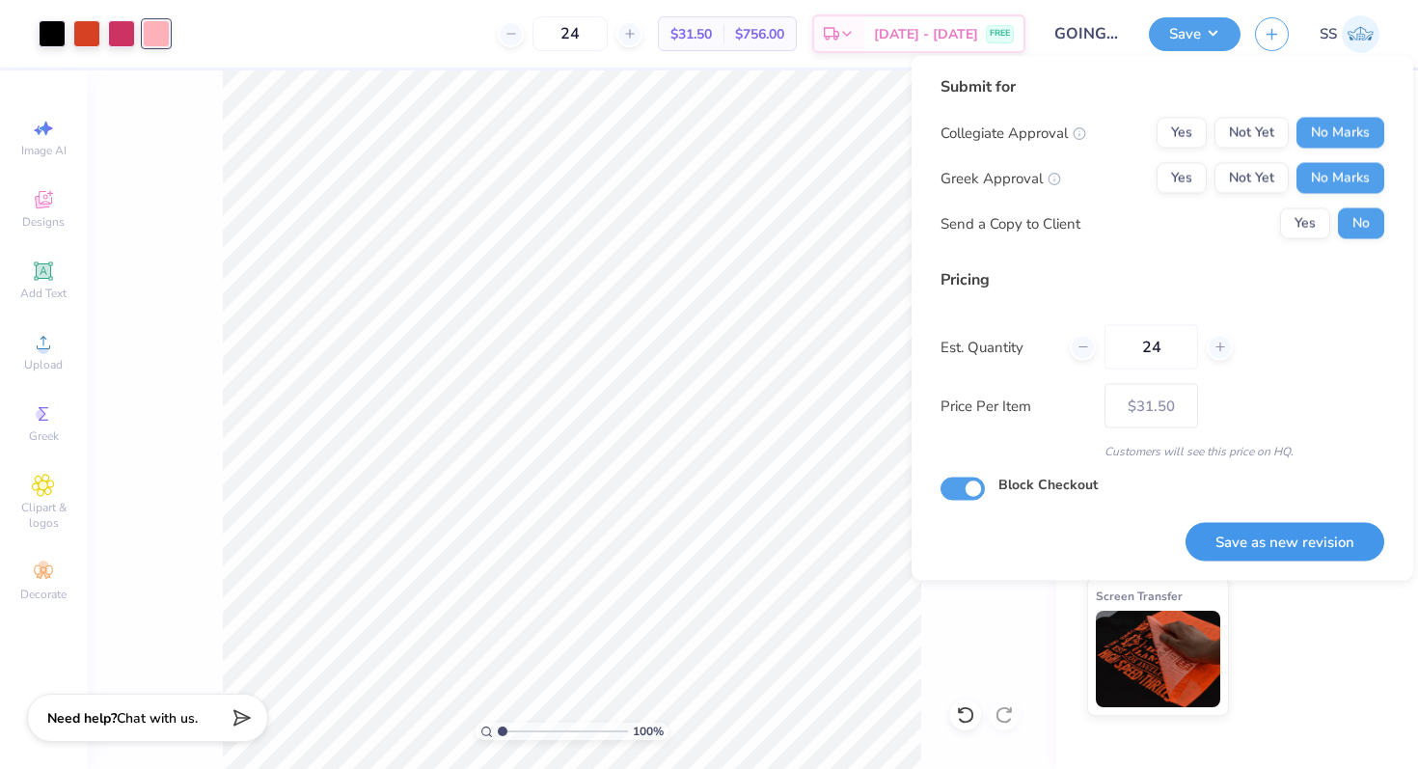
click at [1251, 536] on button "Save as new revision" at bounding box center [1284, 542] width 199 height 40
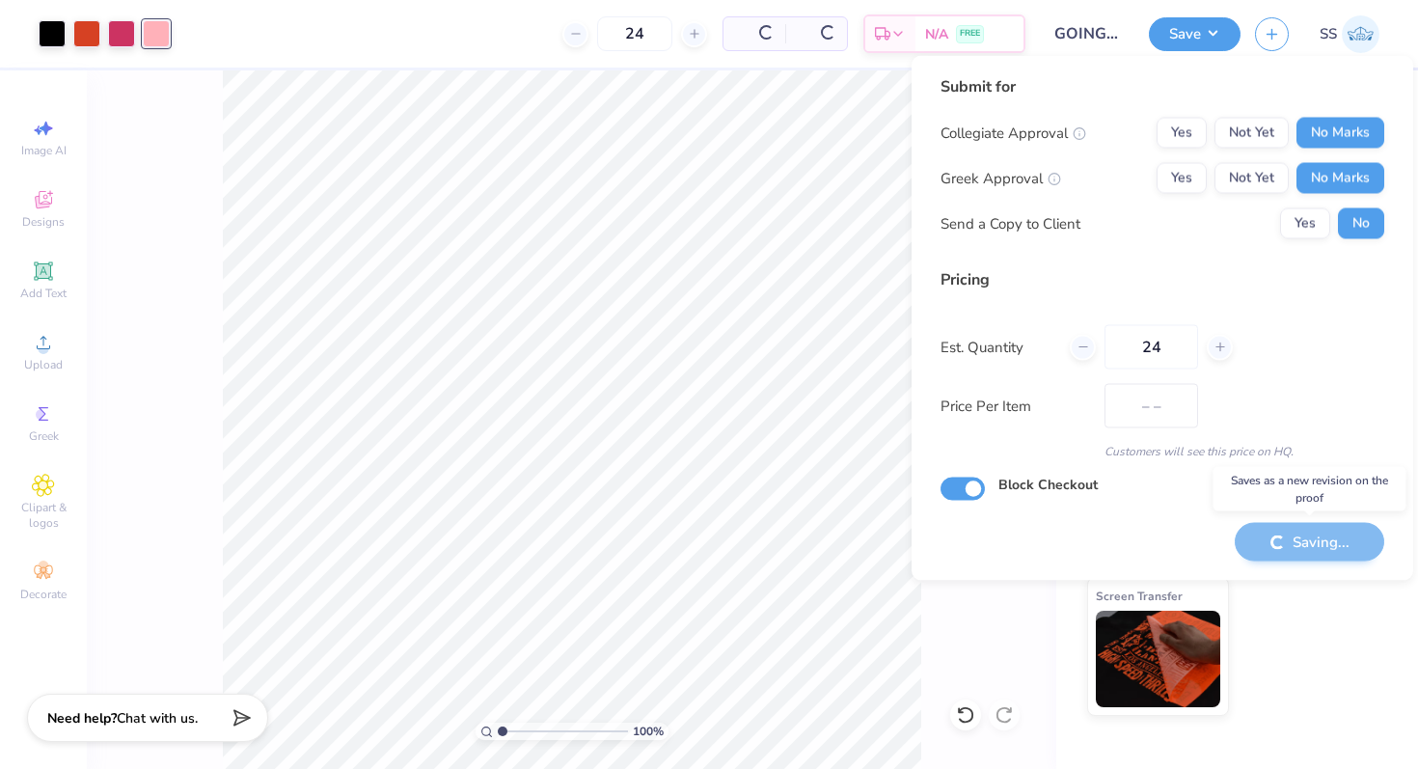
type input "$31.50"
